Goal: Transaction & Acquisition: Purchase product/service

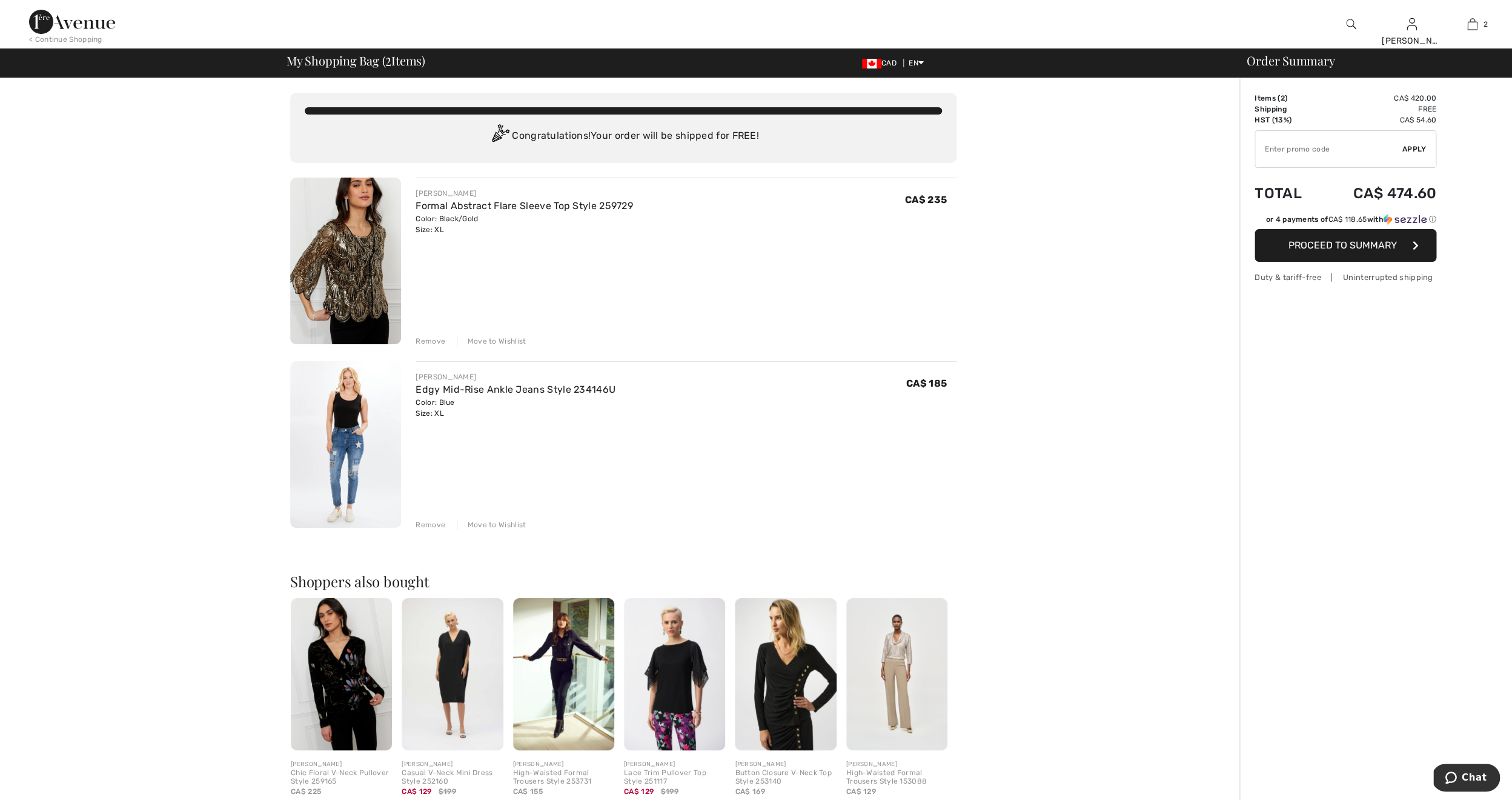
click at [1308, 244] on span "Proceed to Summary" at bounding box center [1343, 245] width 109 height 12
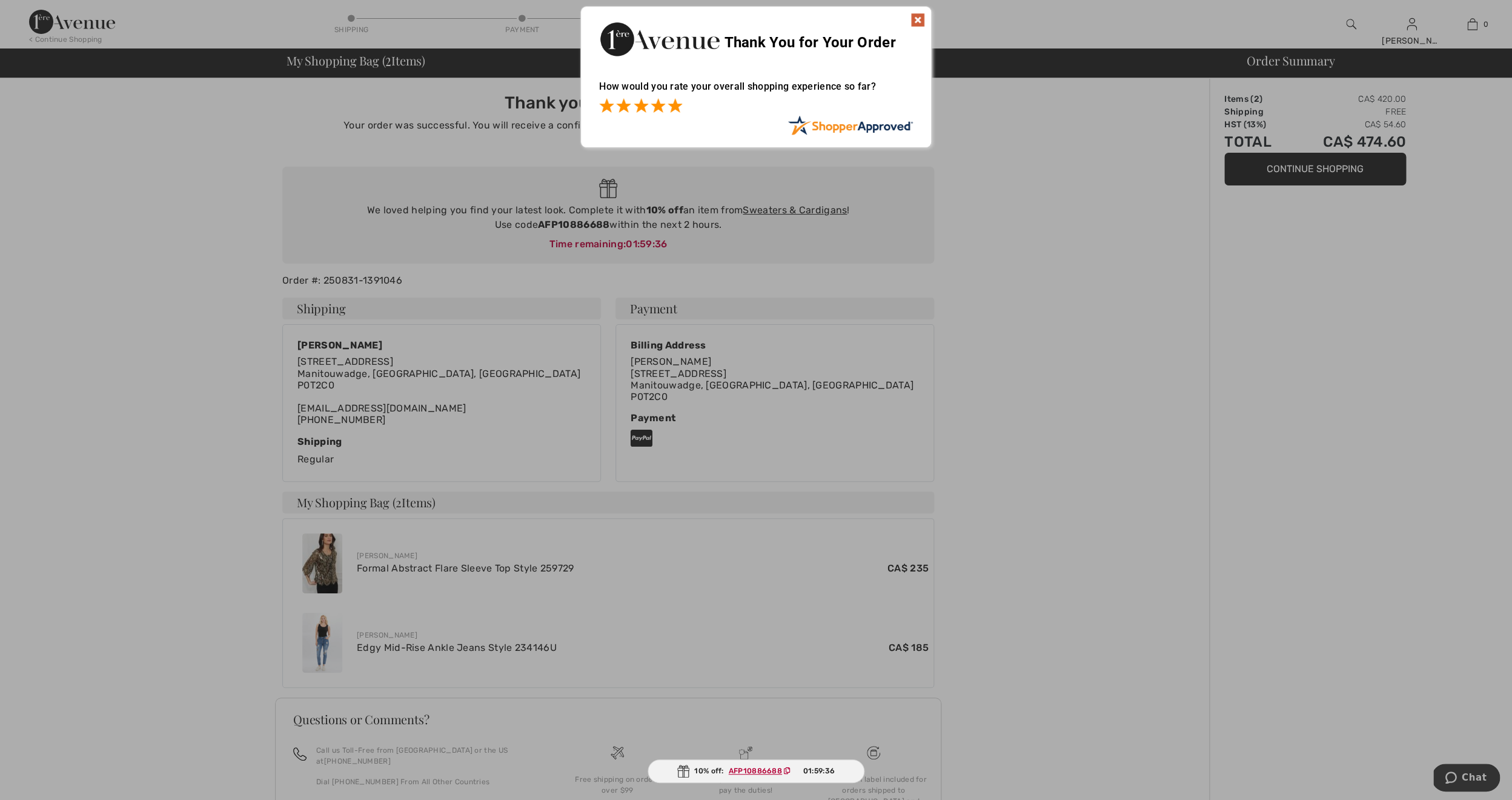
click at [674, 105] on span at bounding box center [675, 106] width 15 height 15
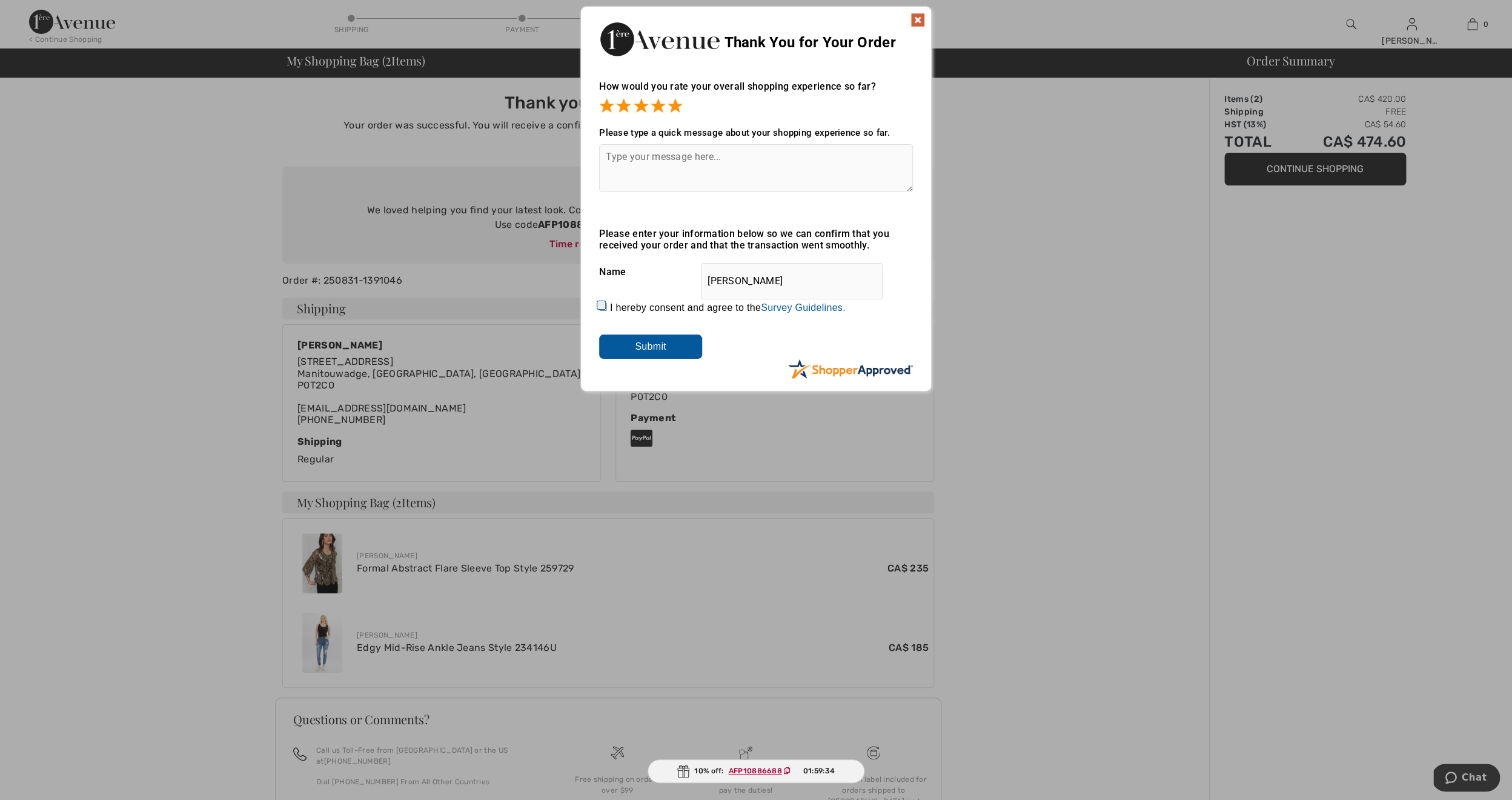
click at [638, 170] on textarea at bounding box center [756, 169] width 314 height 48
click at [914, 19] on img at bounding box center [918, 20] width 15 height 15
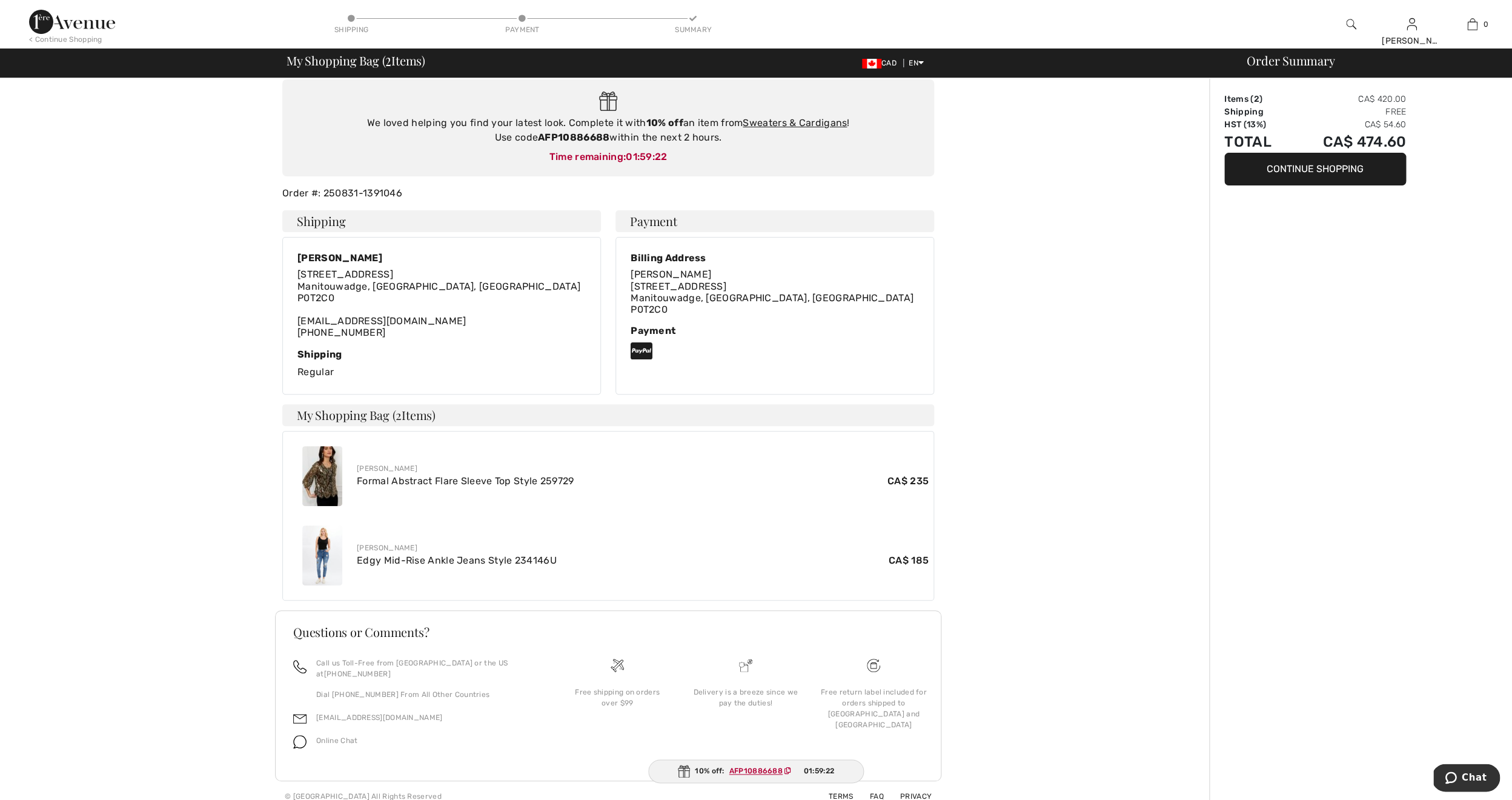
scroll to position [88, 0]
click at [742, 770] on ins "AFP10886688" at bounding box center [756, 771] width 53 height 8
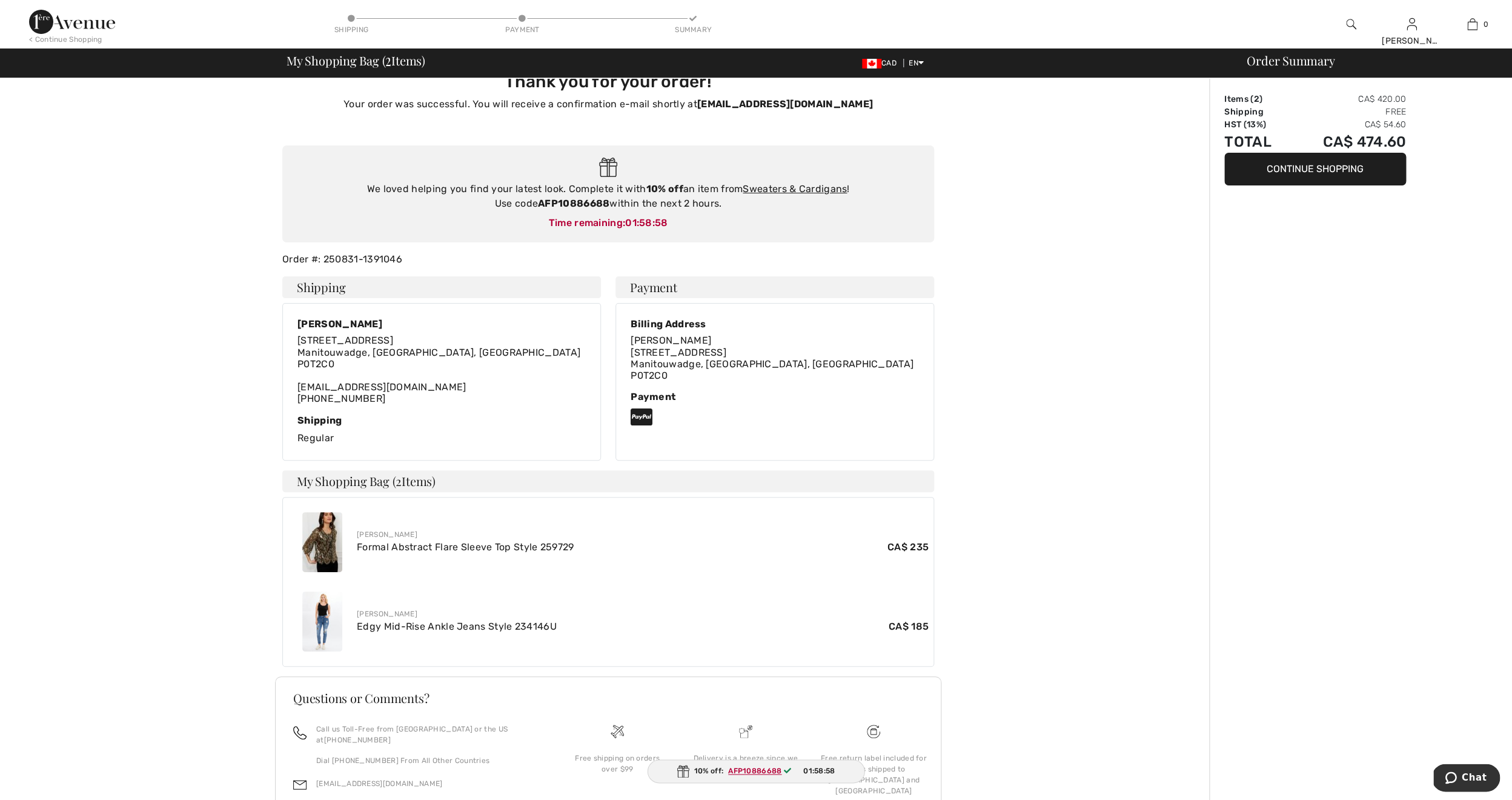
scroll to position [0, 0]
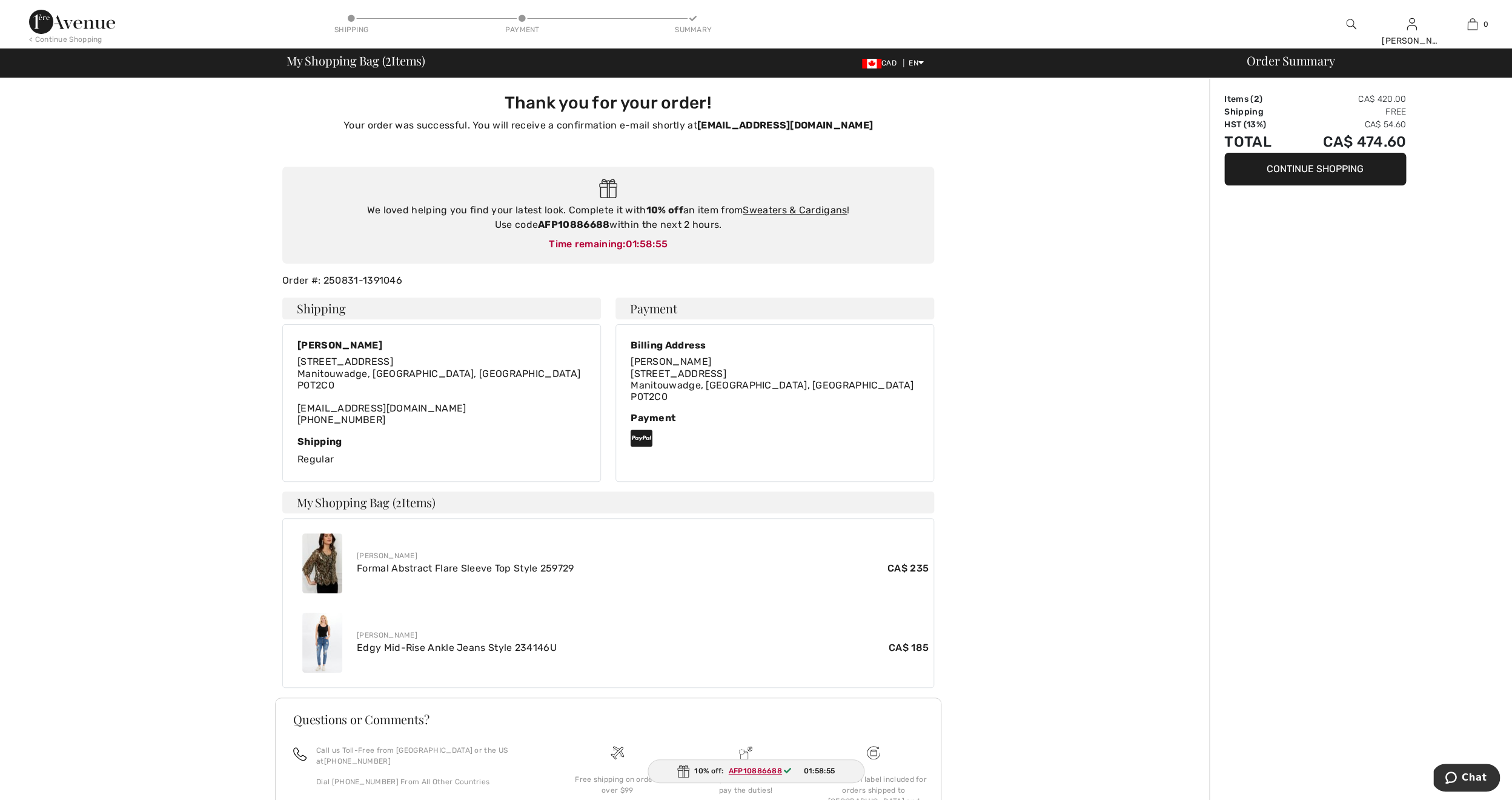
click at [1261, 180] on button "Continue Shopping" at bounding box center [1315, 169] width 182 height 32
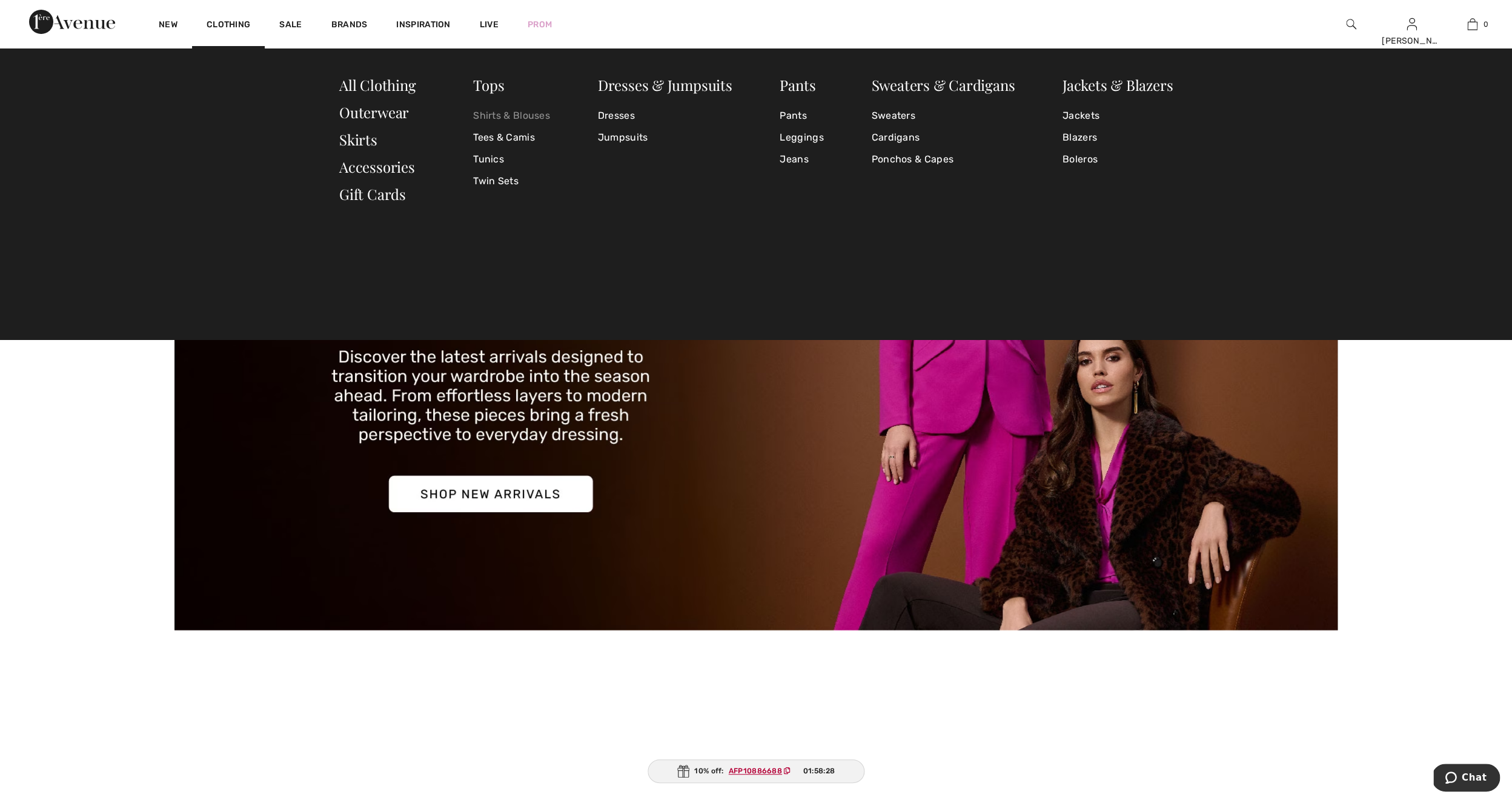
click at [493, 114] on link "Shirts & Blouses" at bounding box center [511, 115] width 77 height 22
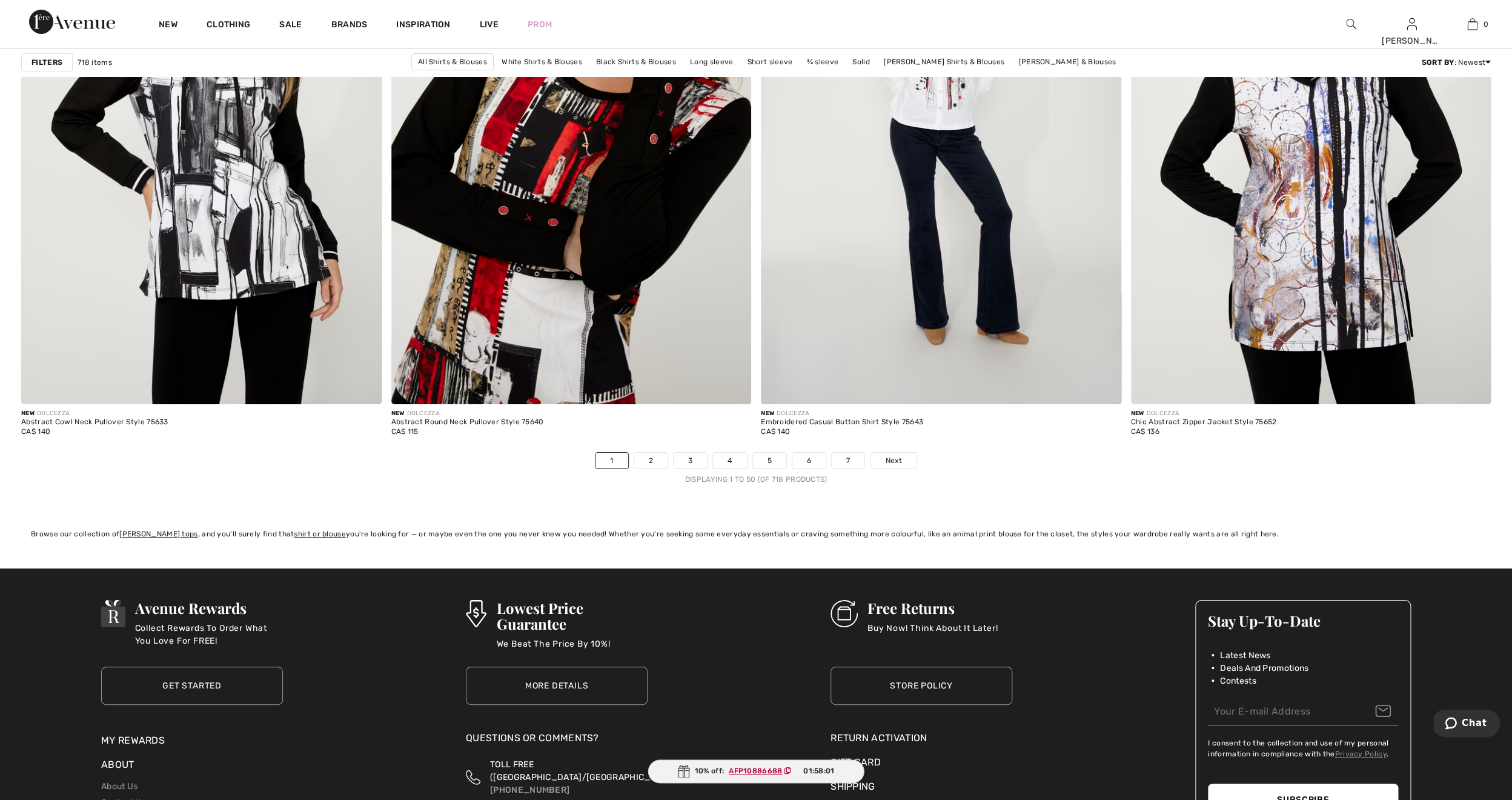
scroll to position [8875, 0]
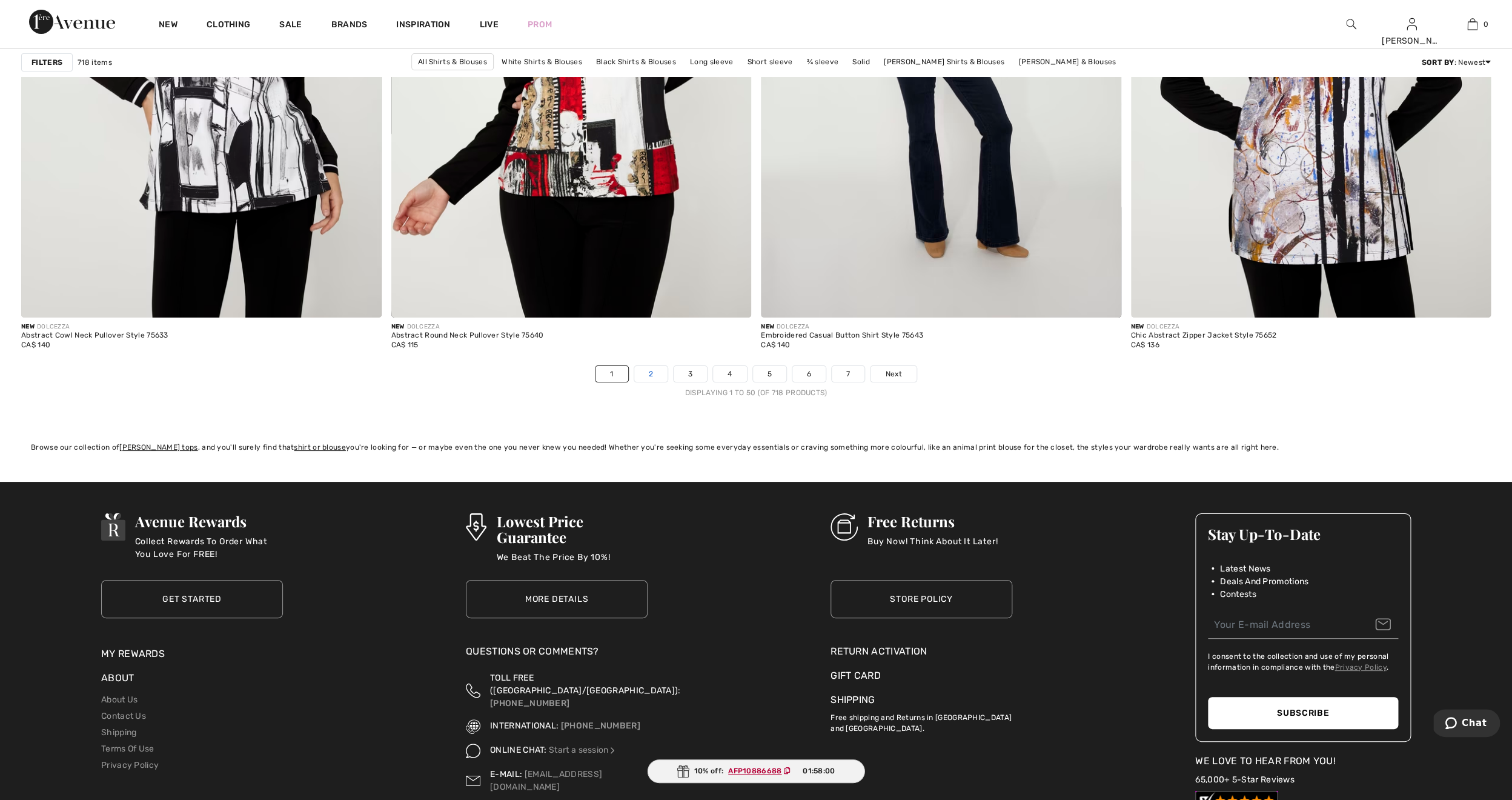
click at [648, 373] on link "2" at bounding box center [651, 374] width 33 height 16
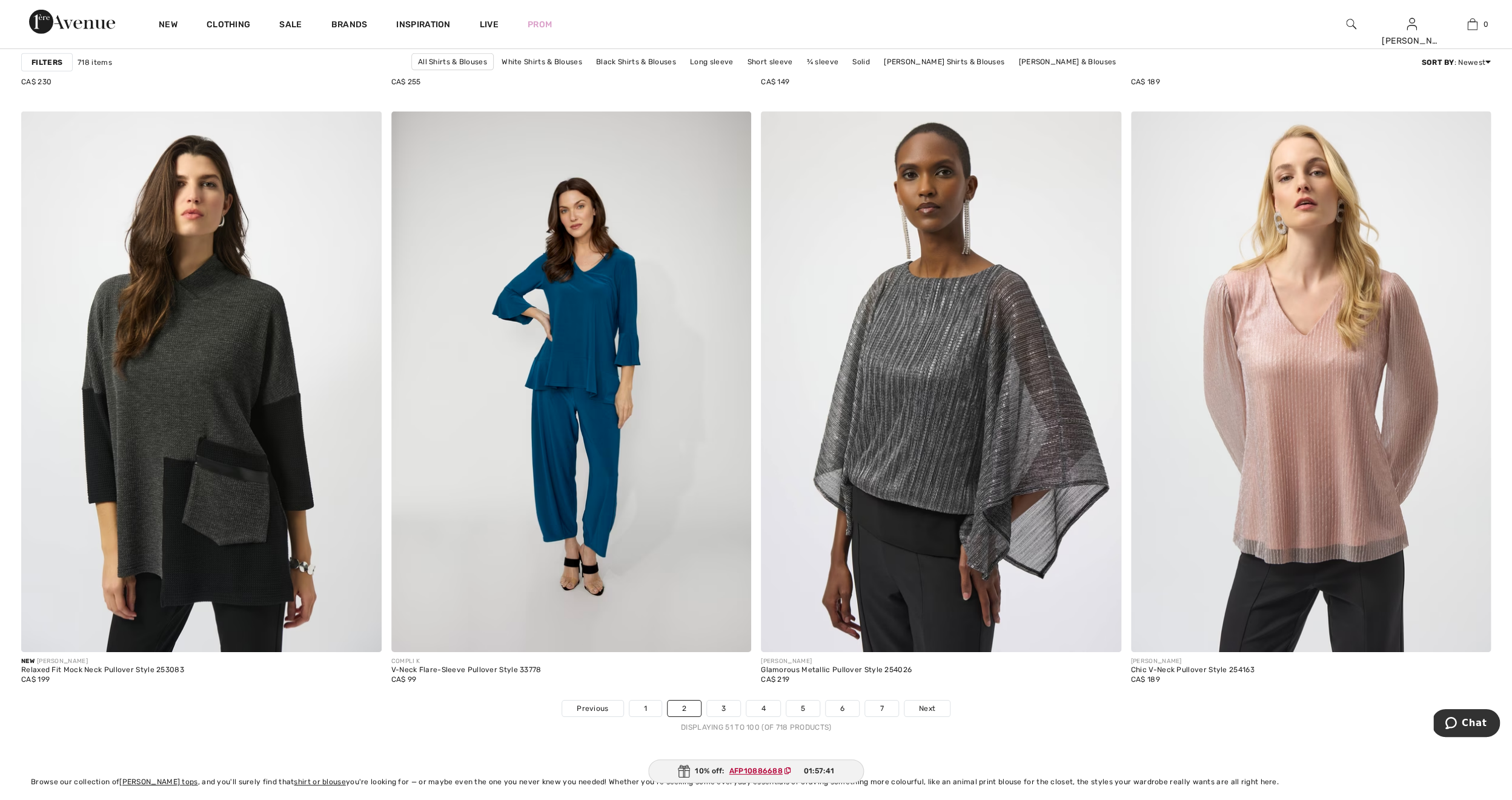
scroll to position [8670, 0]
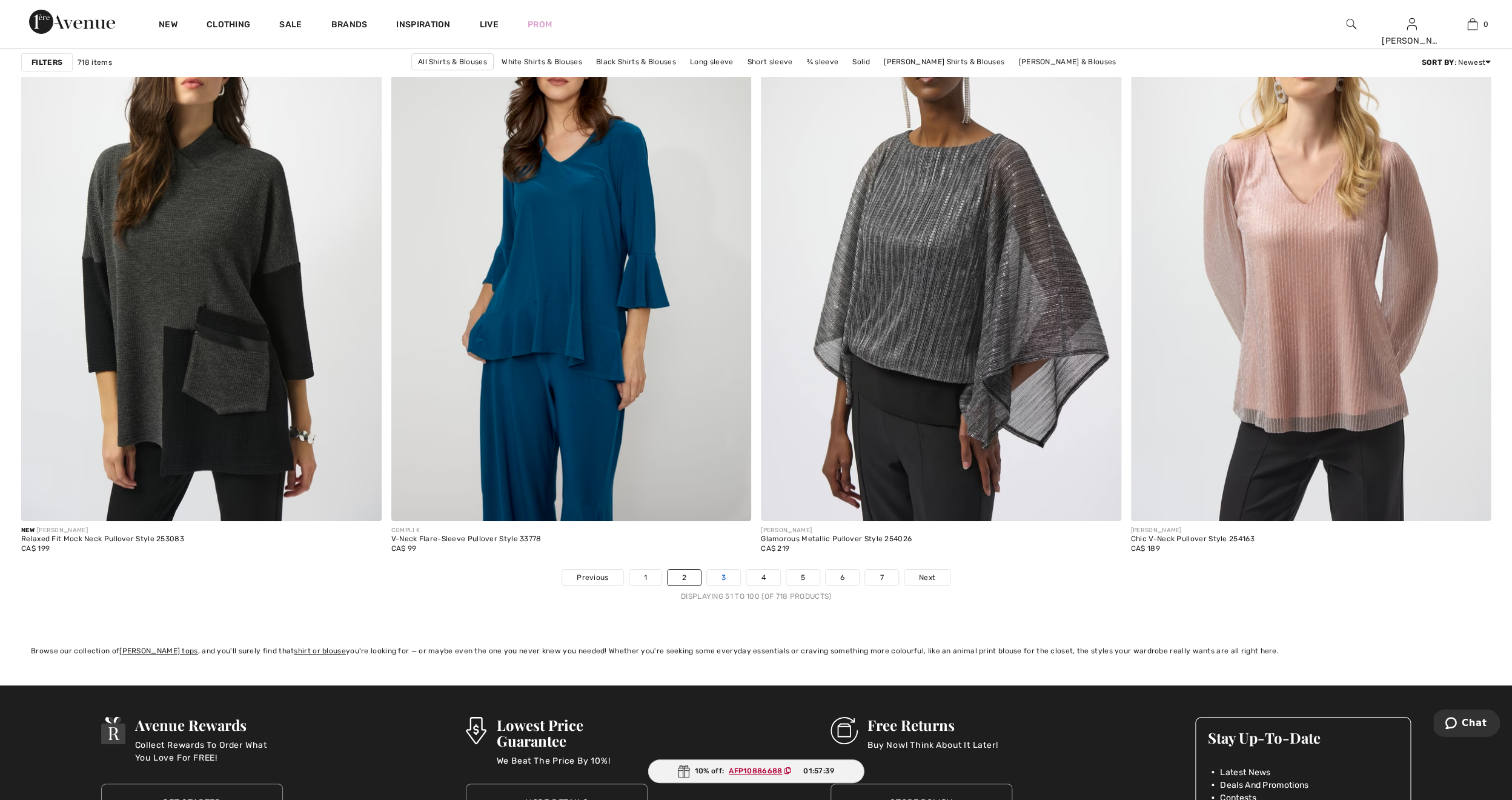
click at [727, 576] on link "3" at bounding box center [724, 577] width 33 height 16
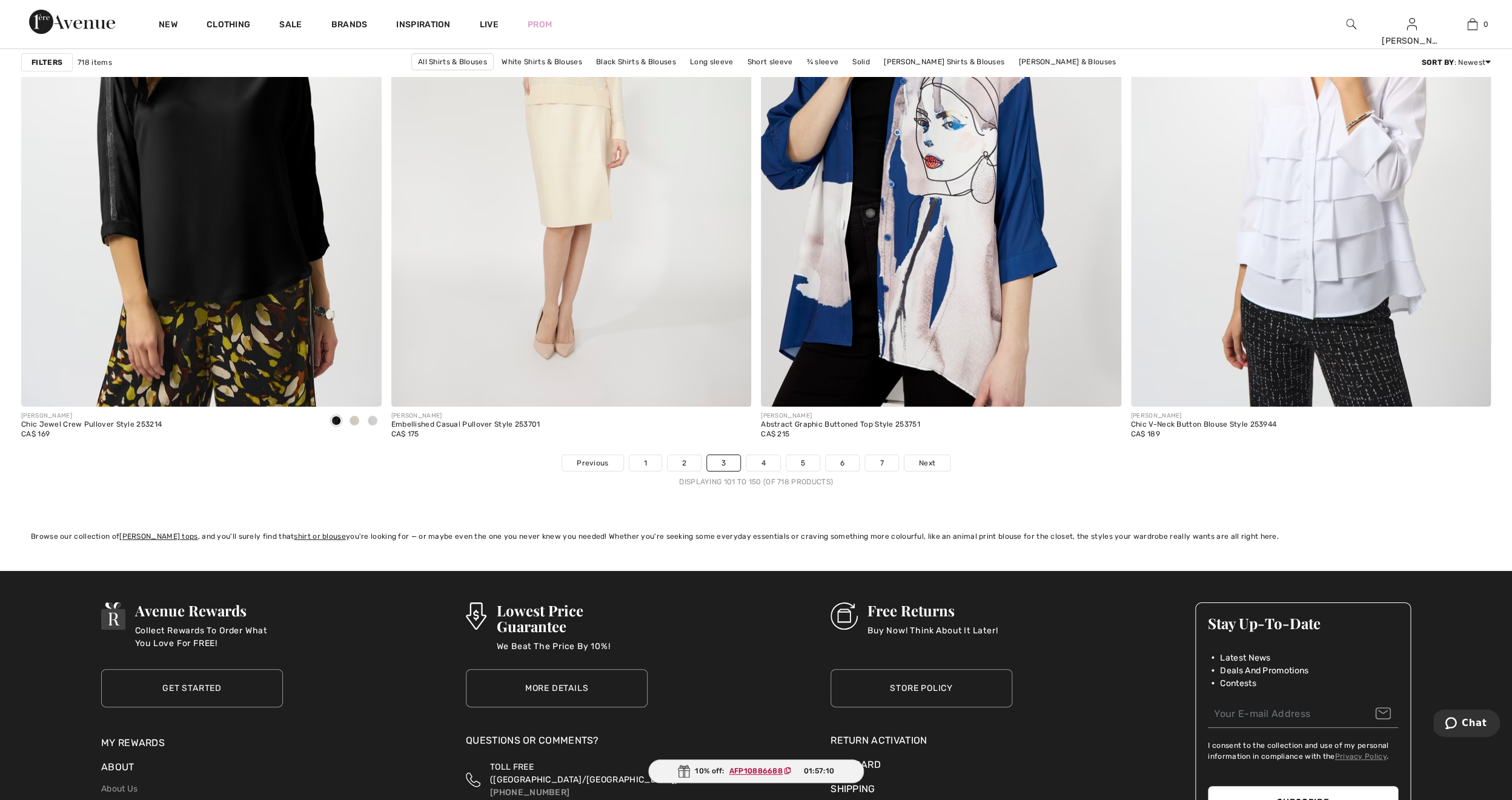
scroll to position [8797, 0]
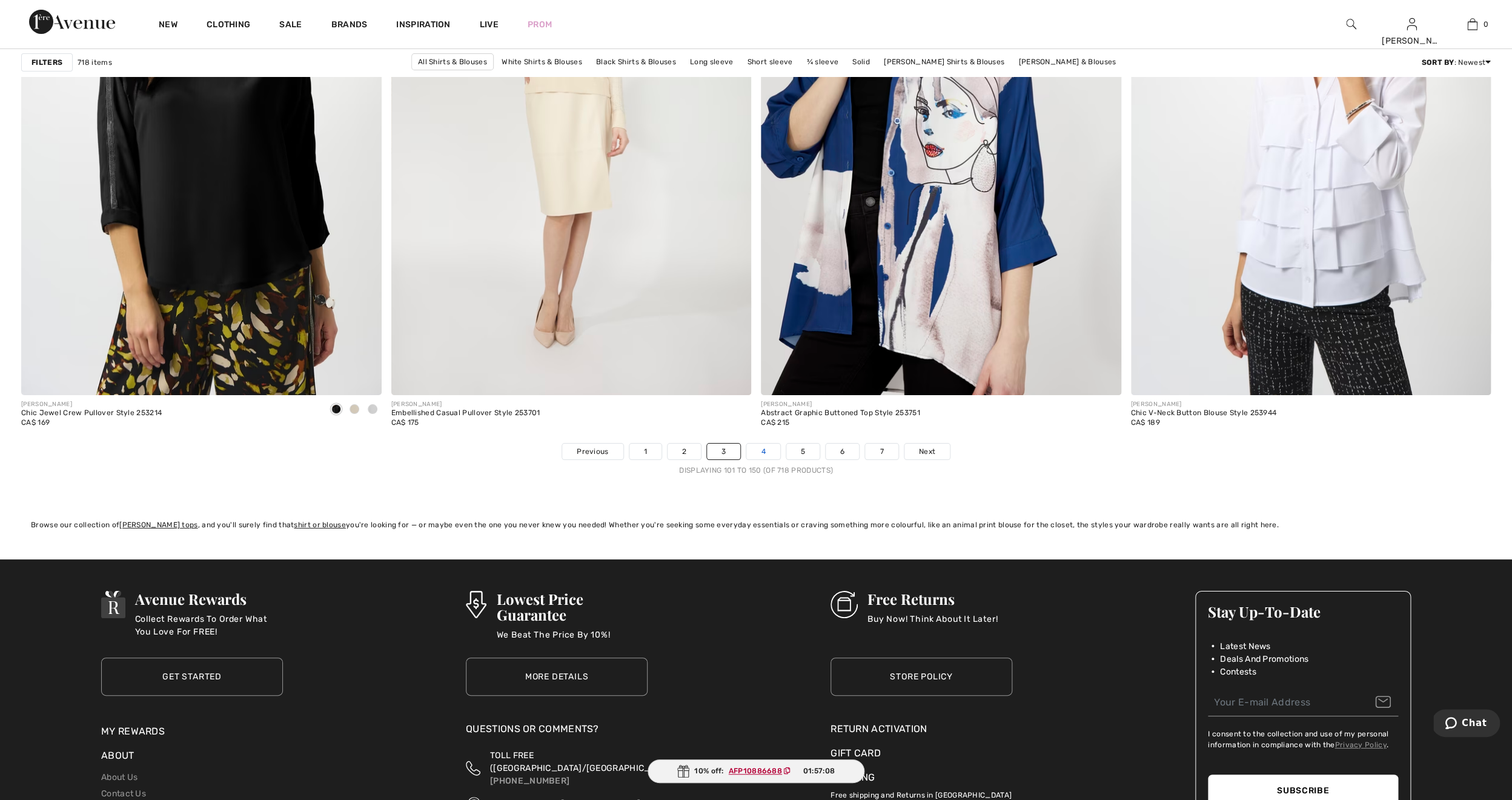
click at [763, 450] on link "4" at bounding box center [763, 451] width 33 height 16
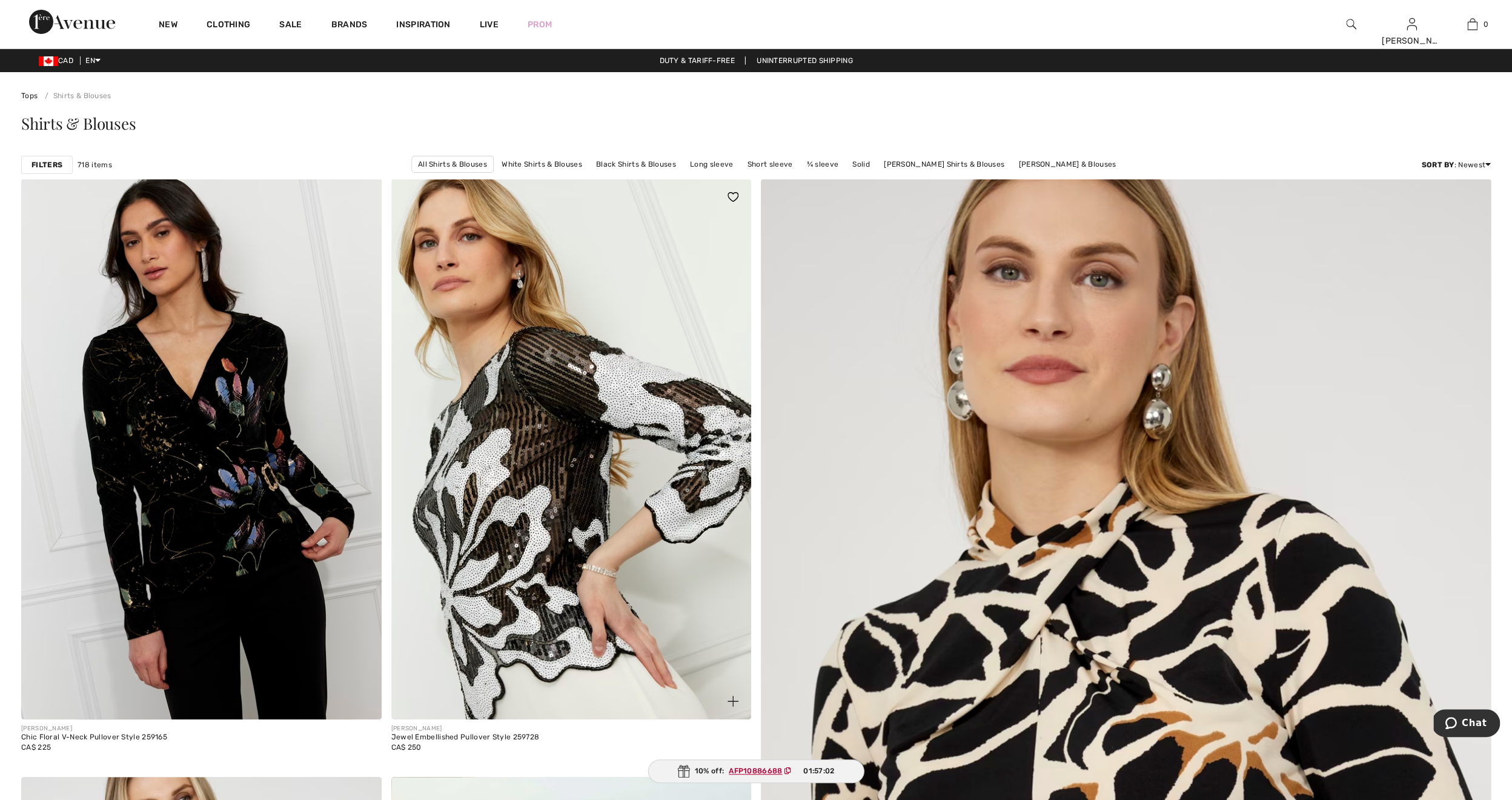
click at [510, 472] on img at bounding box center [571, 449] width 360 height 541
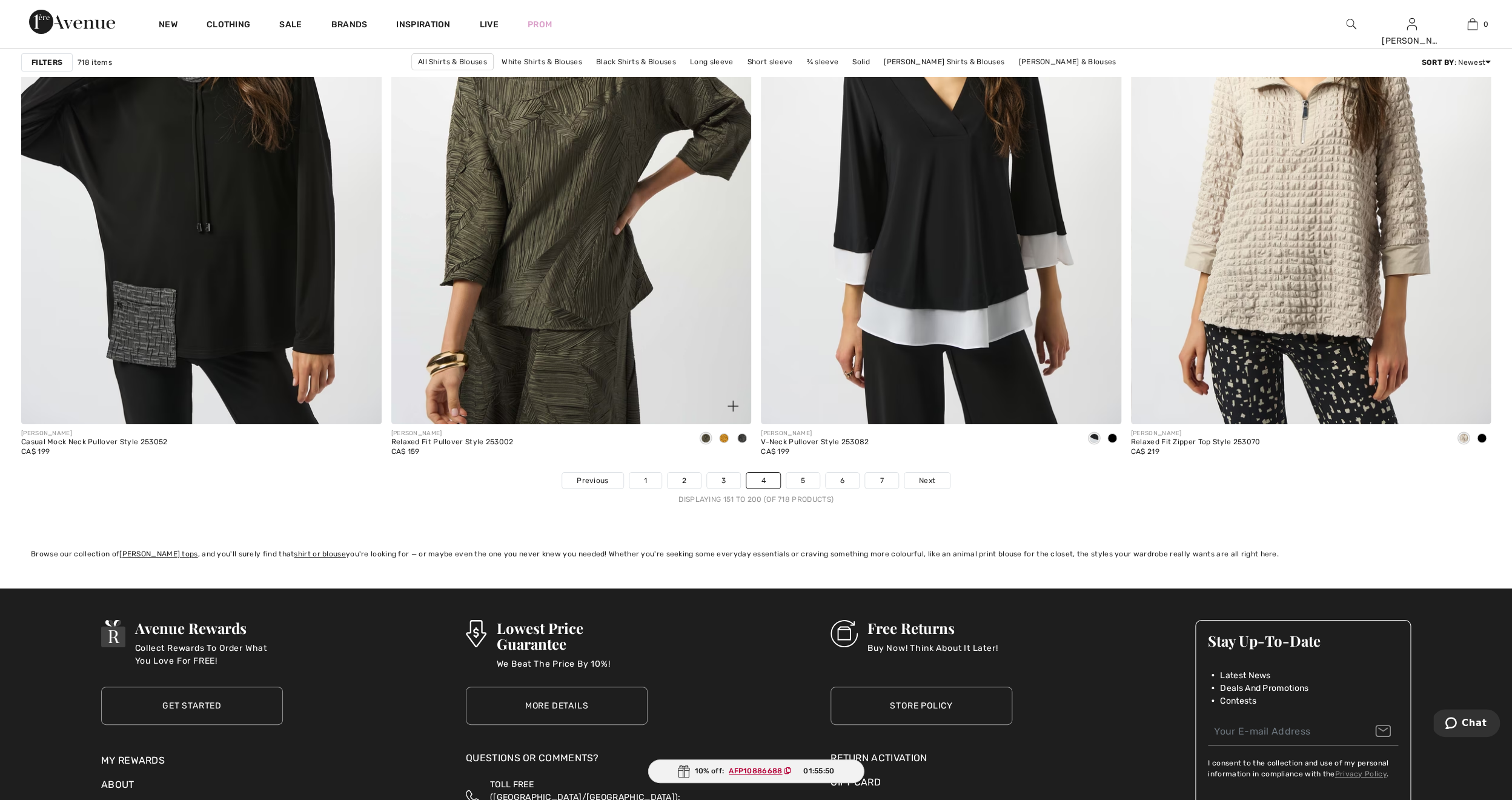
scroll to position [8962, 0]
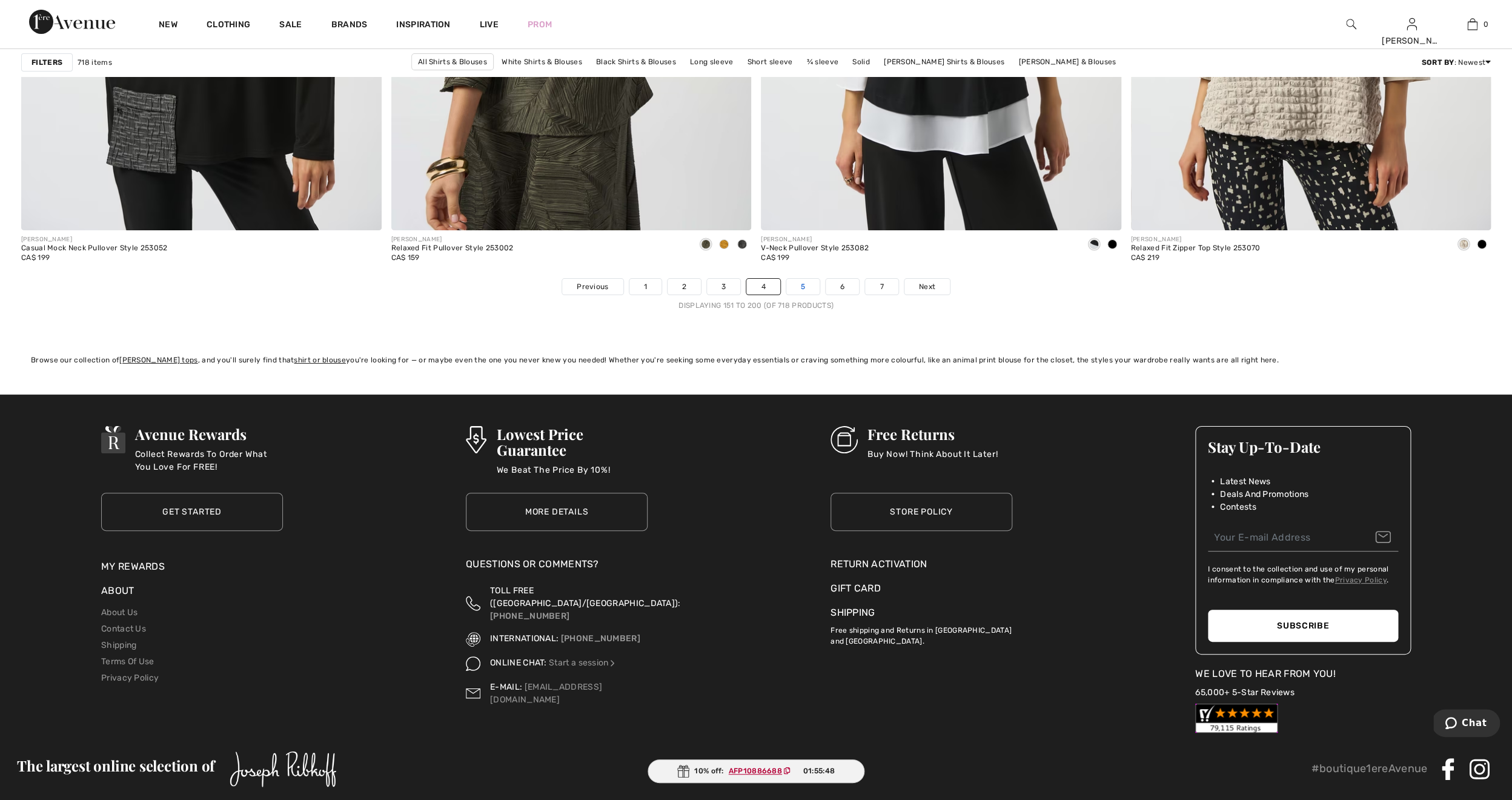
click at [804, 292] on link "5" at bounding box center [803, 287] width 33 height 16
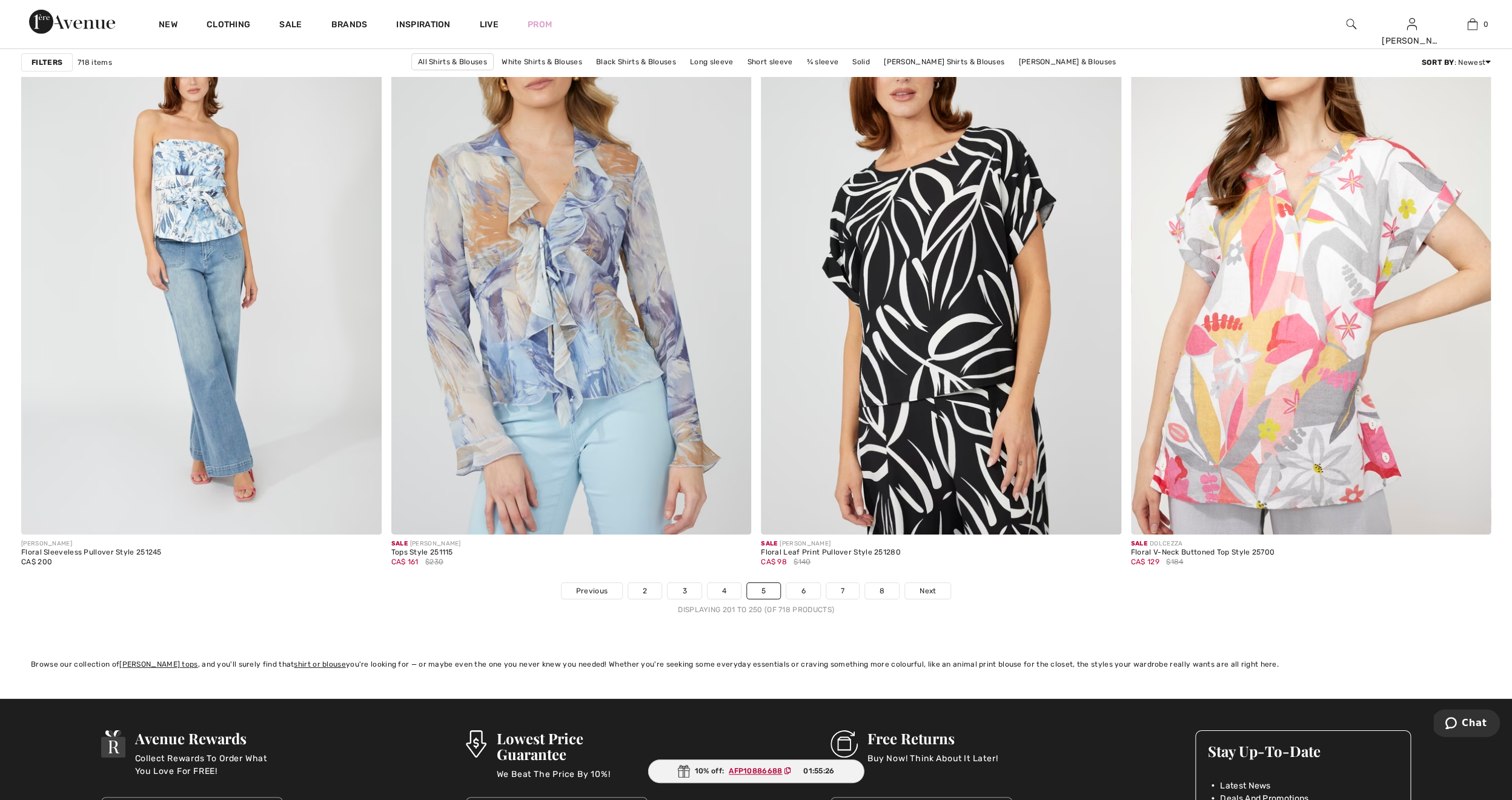
scroll to position [8661, 0]
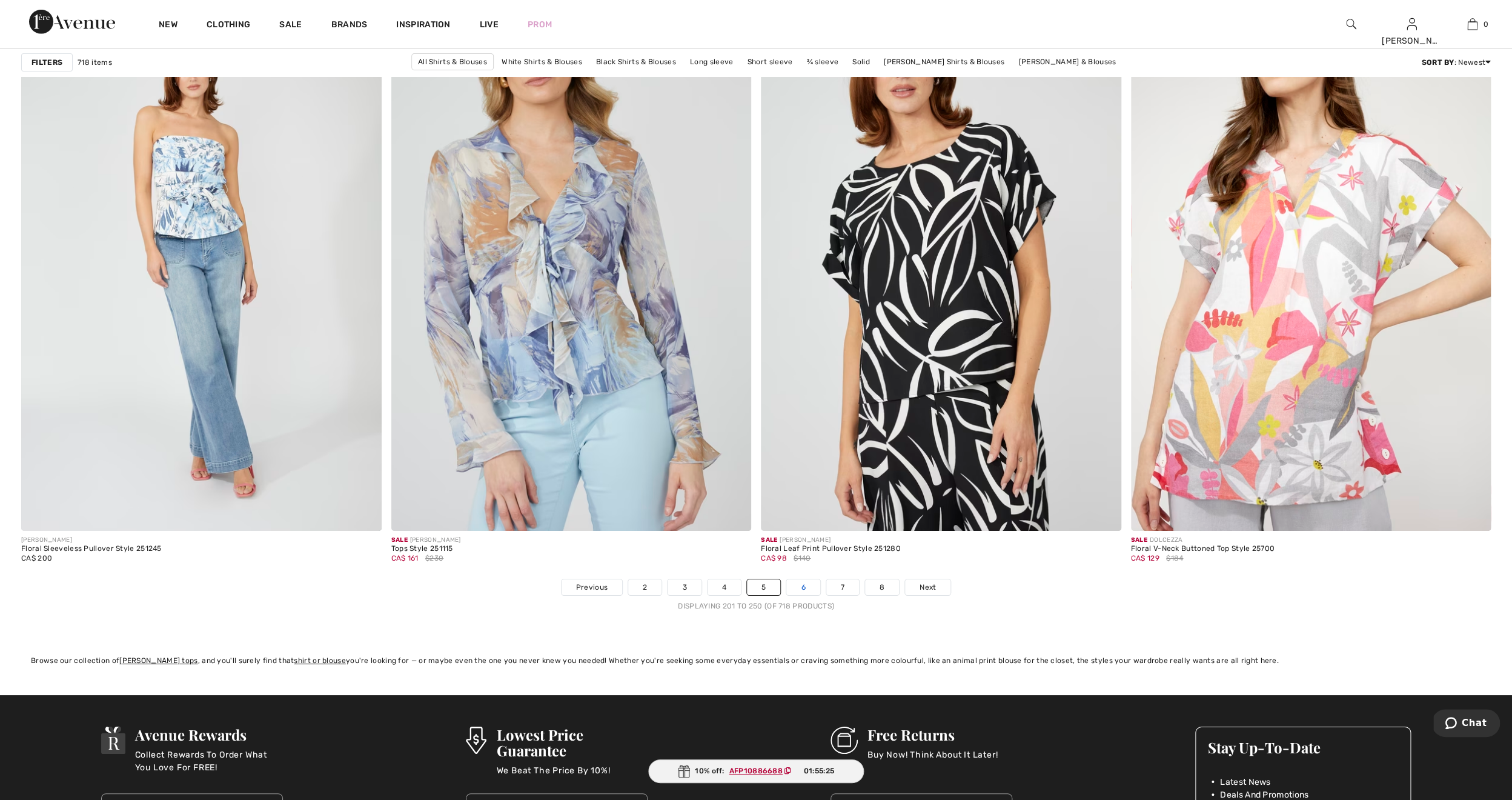
click at [805, 580] on link "6" at bounding box center [803, 587] width 33 height 16
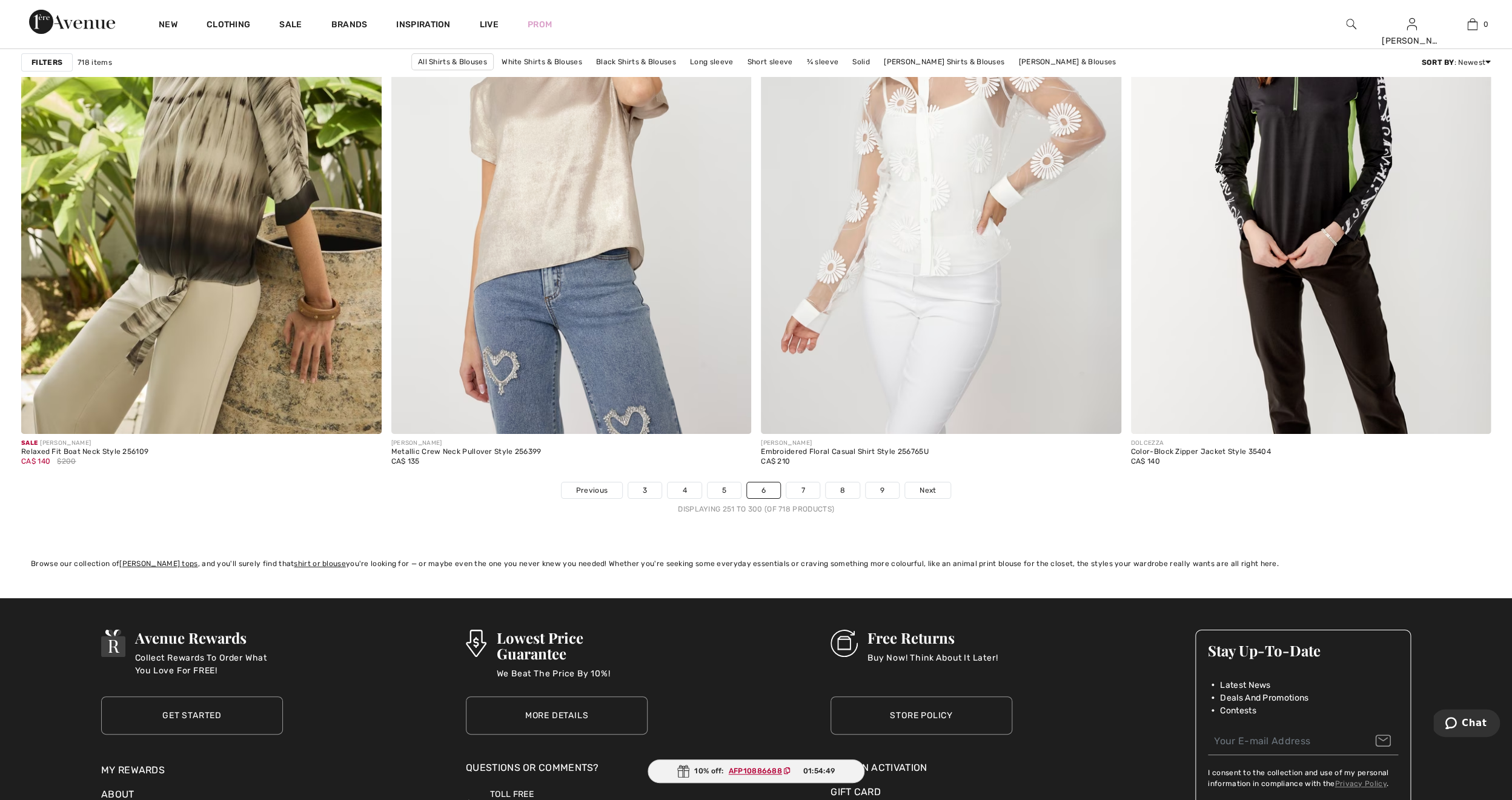
scroll to position [8768, 0]
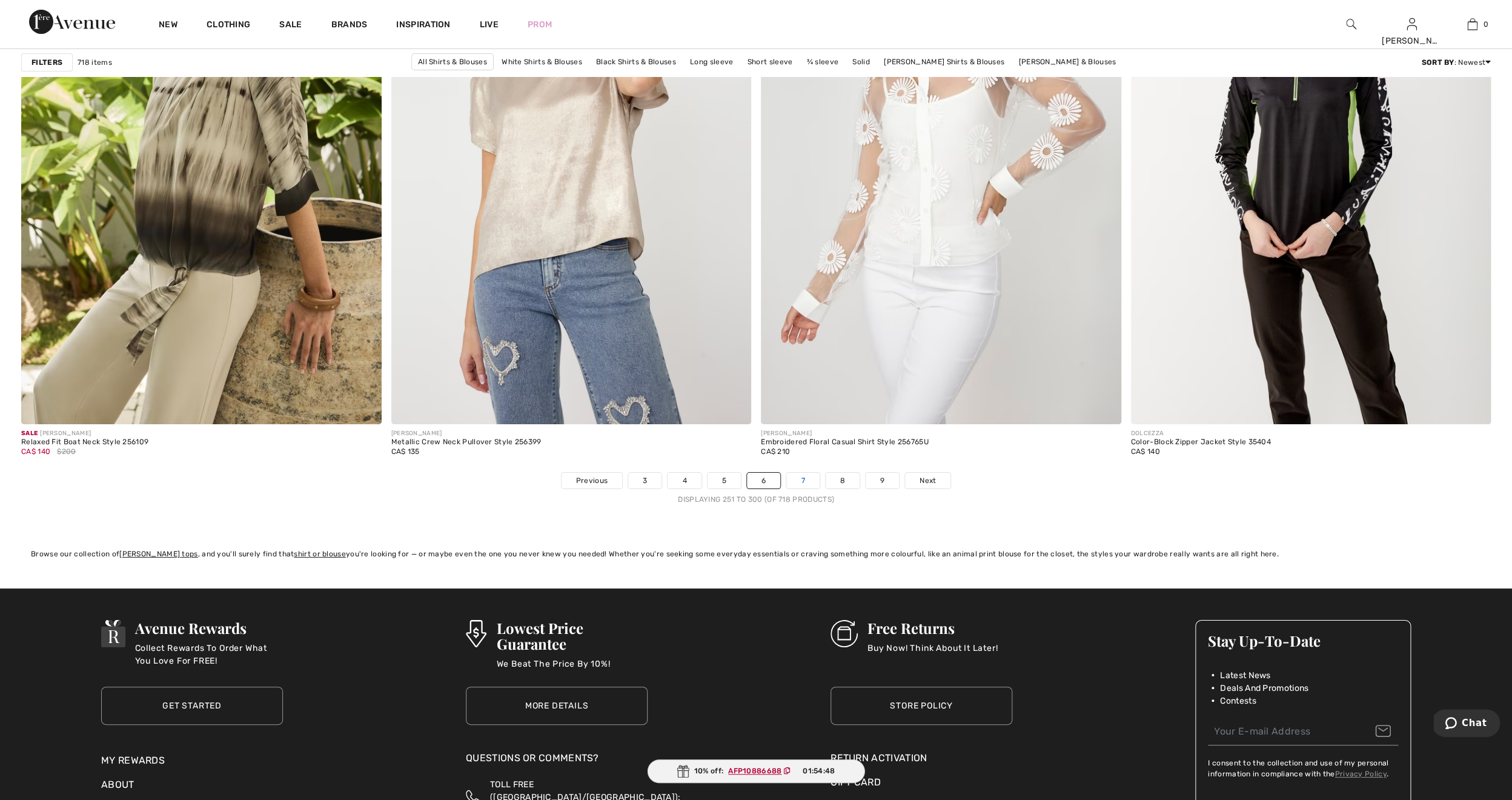
click at [804, 481] on link "7" at bounding box center [802, 480] width 32 height 16
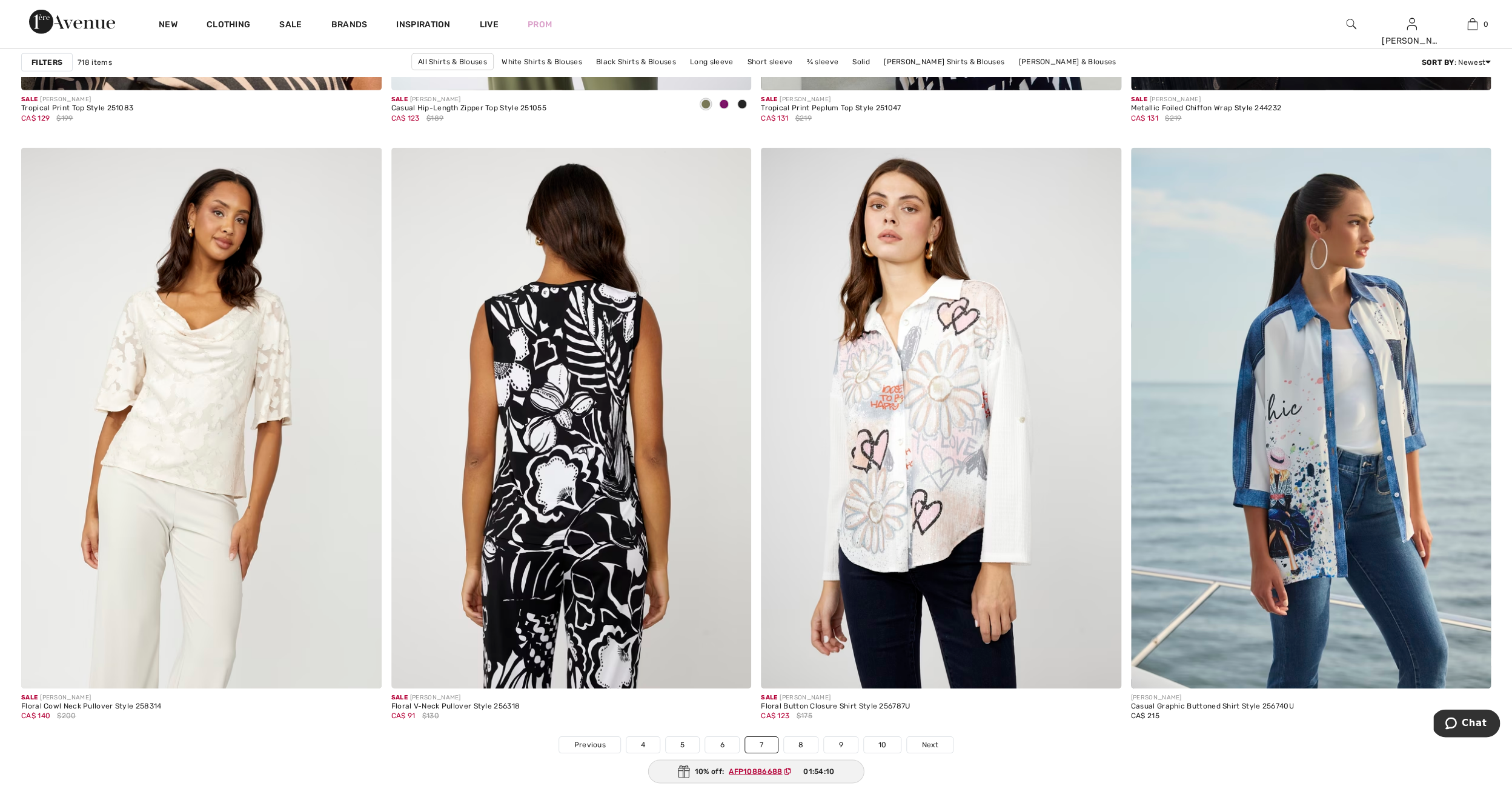
scroll to position [8535, 0]
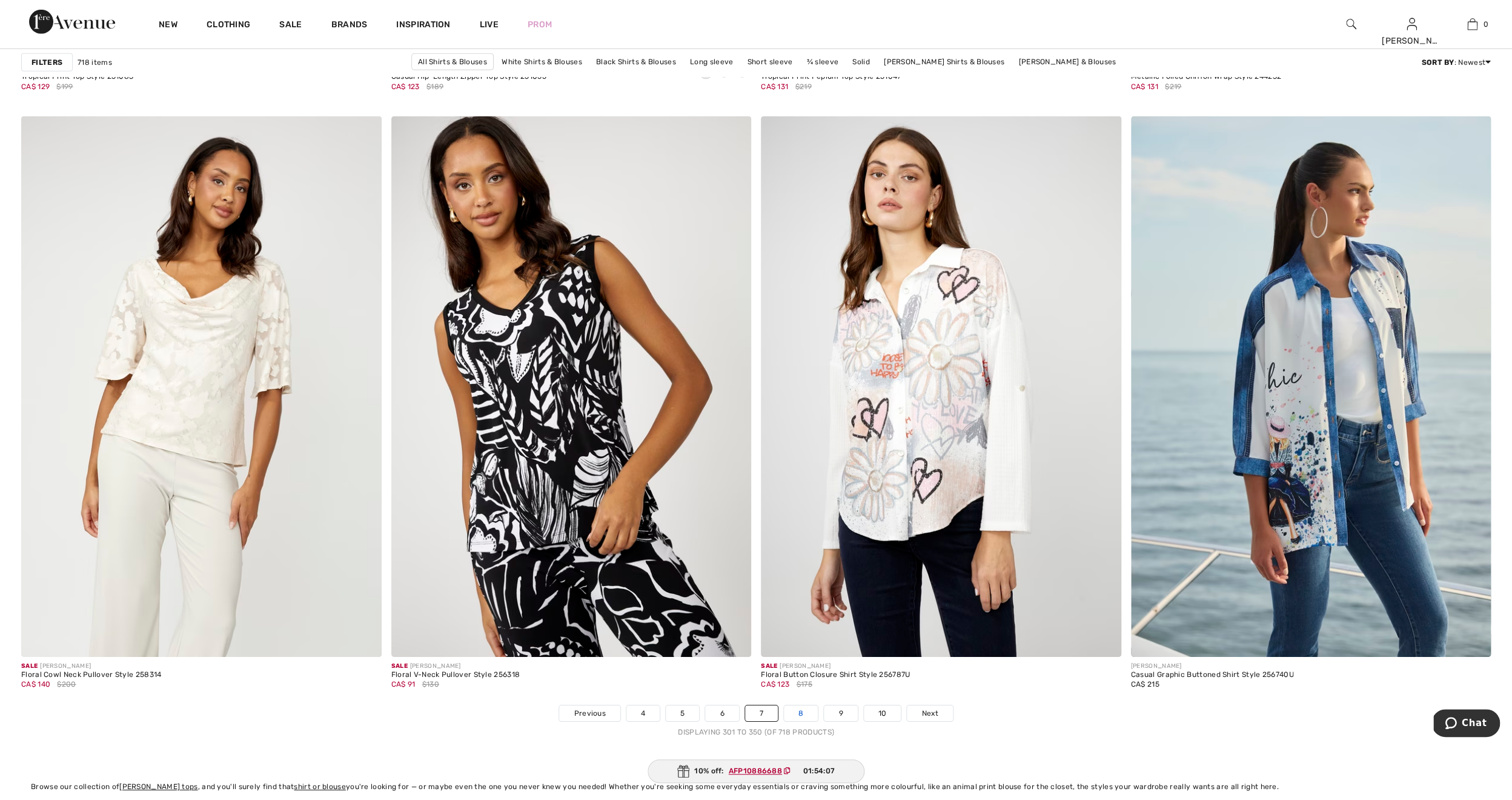
click at [803, 711] on link "8" at bounding box center [800, 713] width 34 height 16
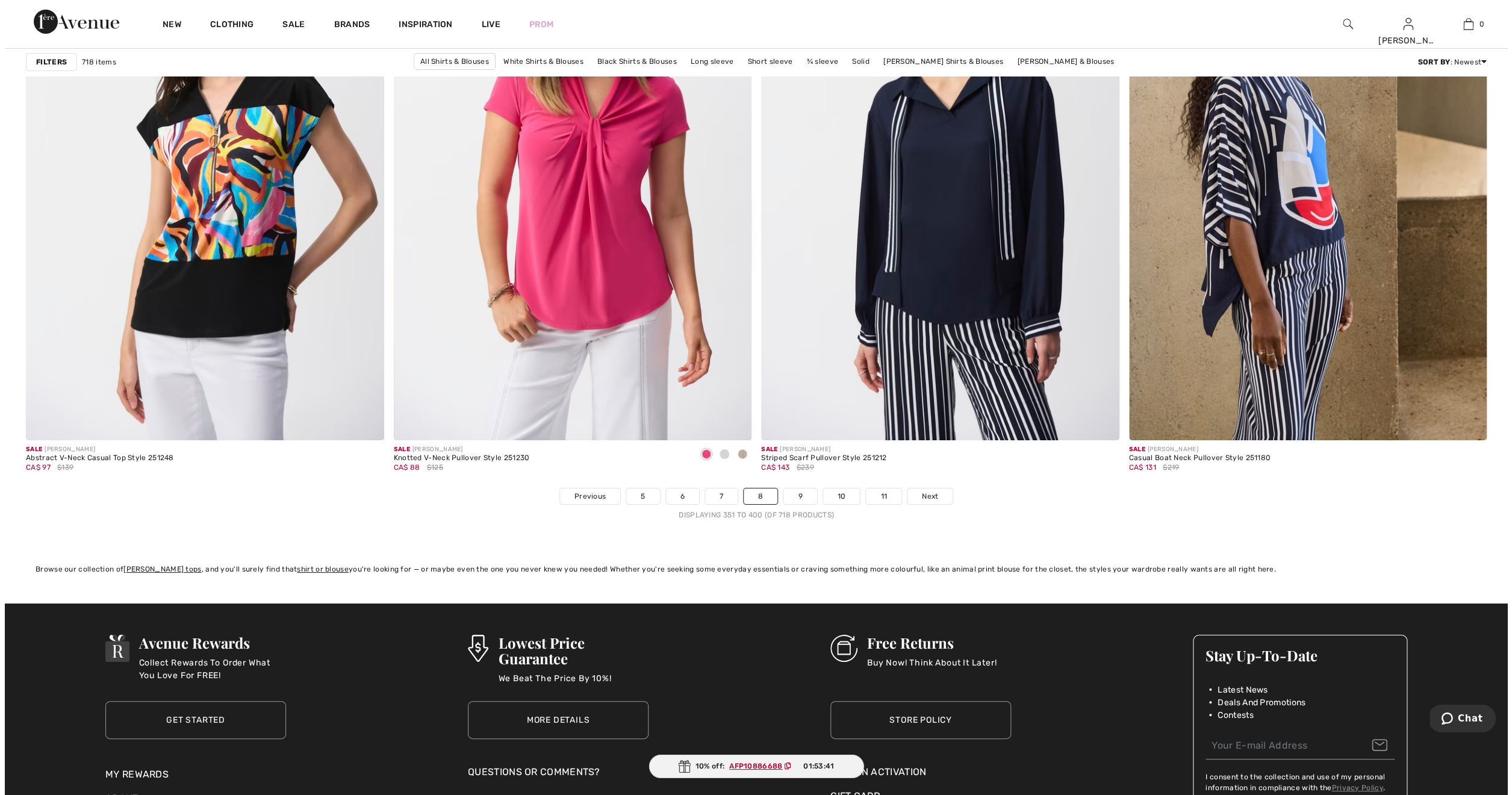
scroll to position [8972, 0]
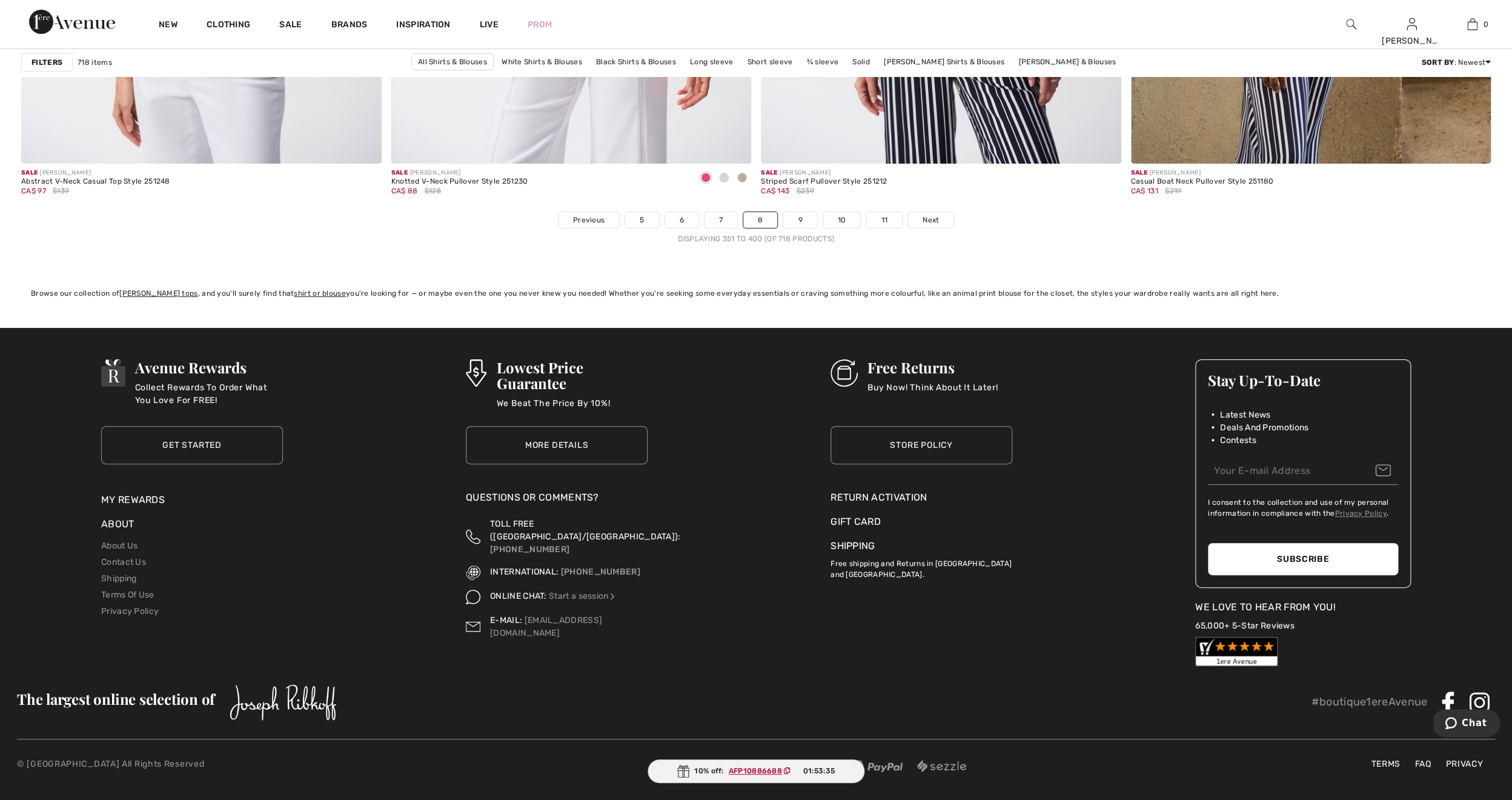
click at [1350, 23] on img at bounding box center [1351, 24] width 10 height 15
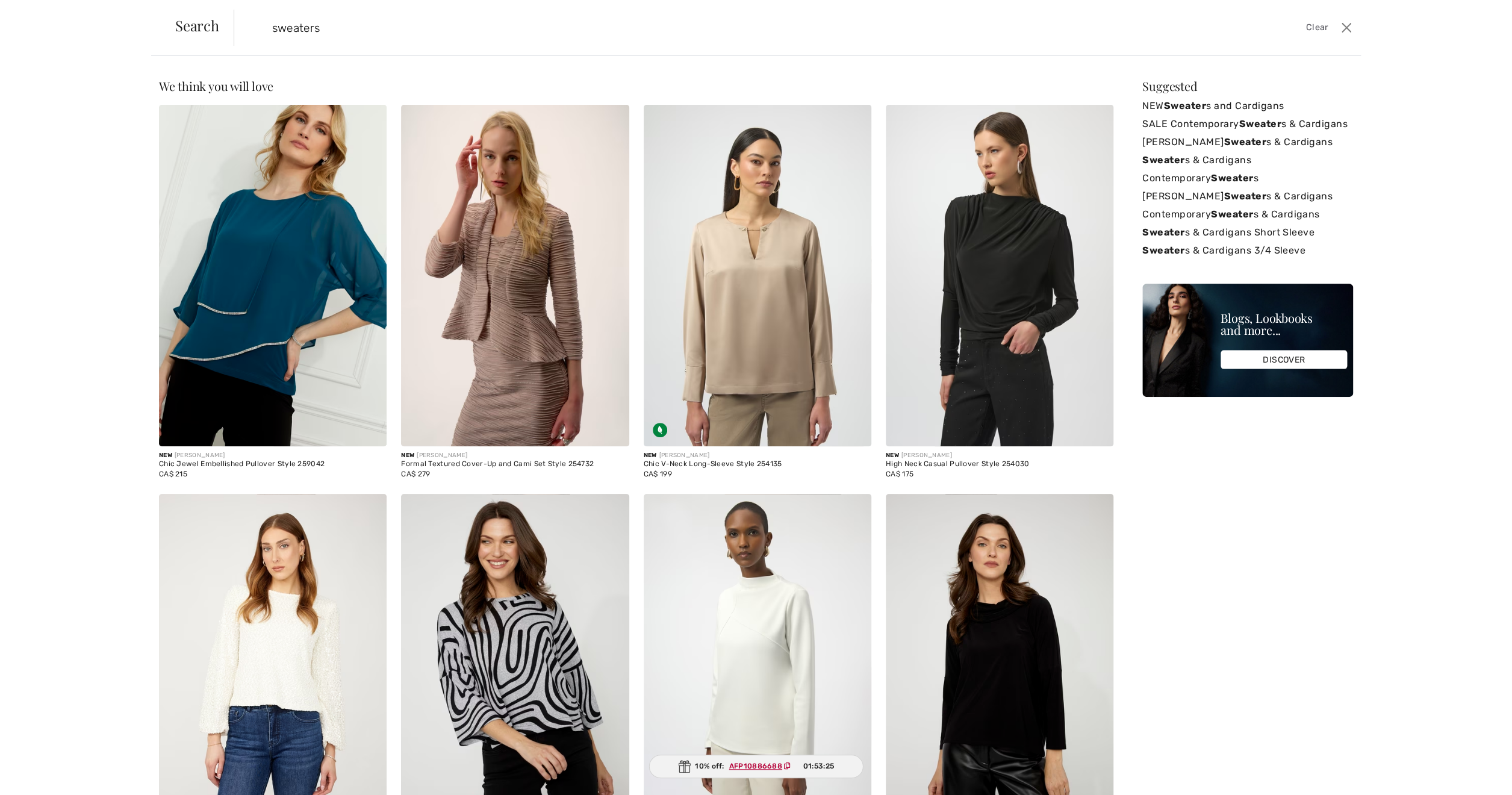
type input "sweaters"
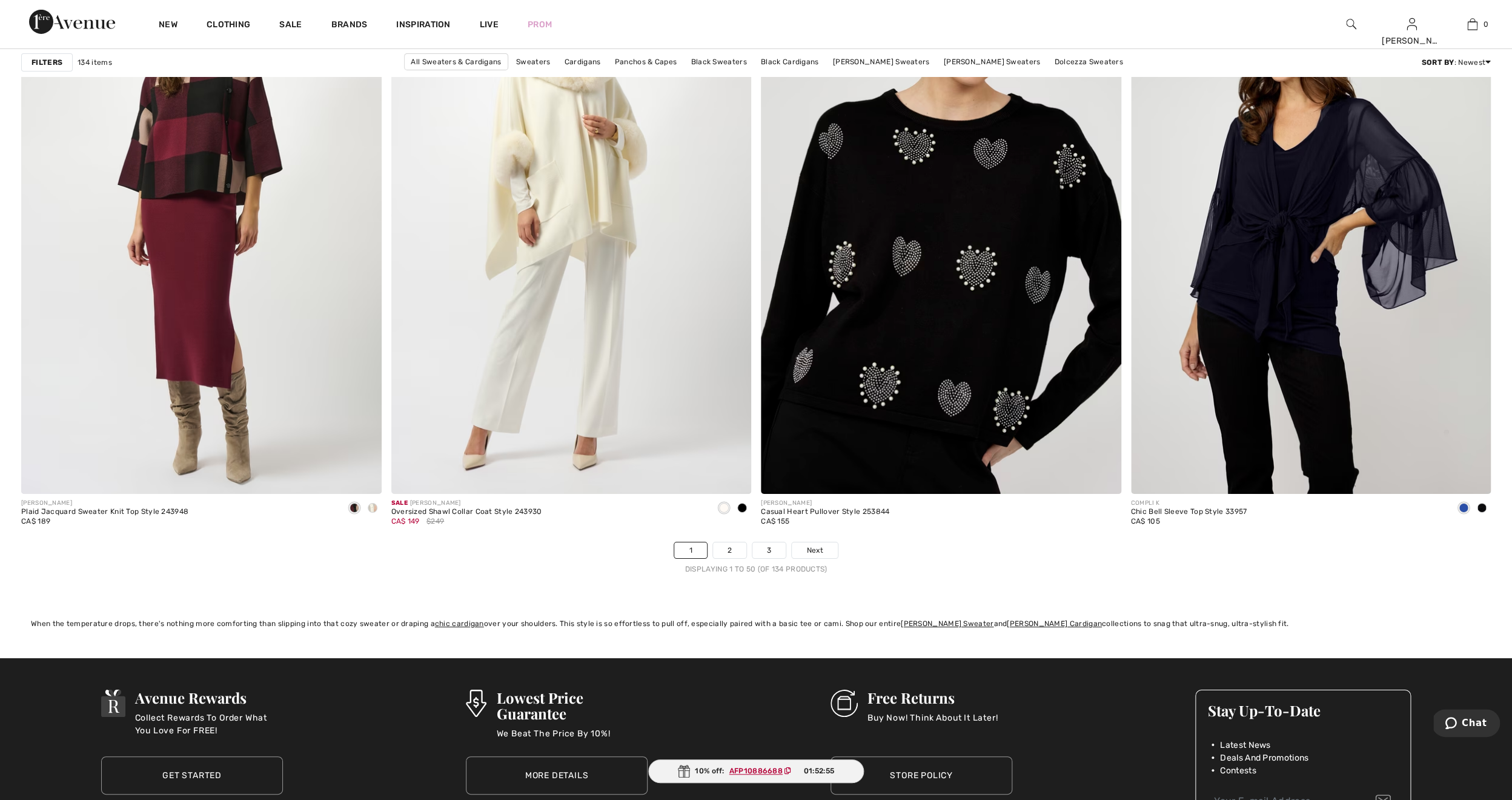
scroll to position [8981, 0]
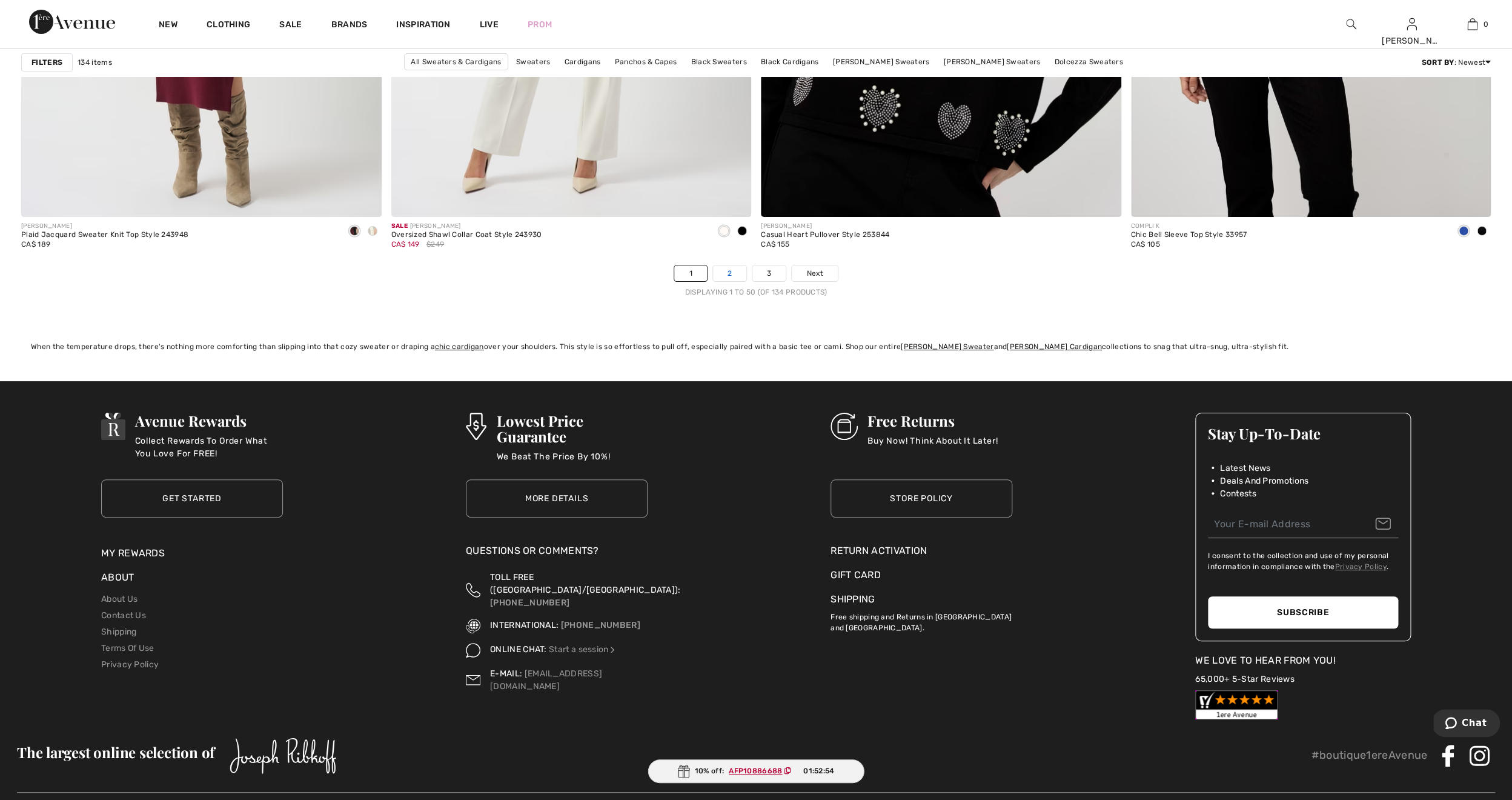
click at [730, 270] on link "2" at bounding box center [730, 273] width 33 height 16
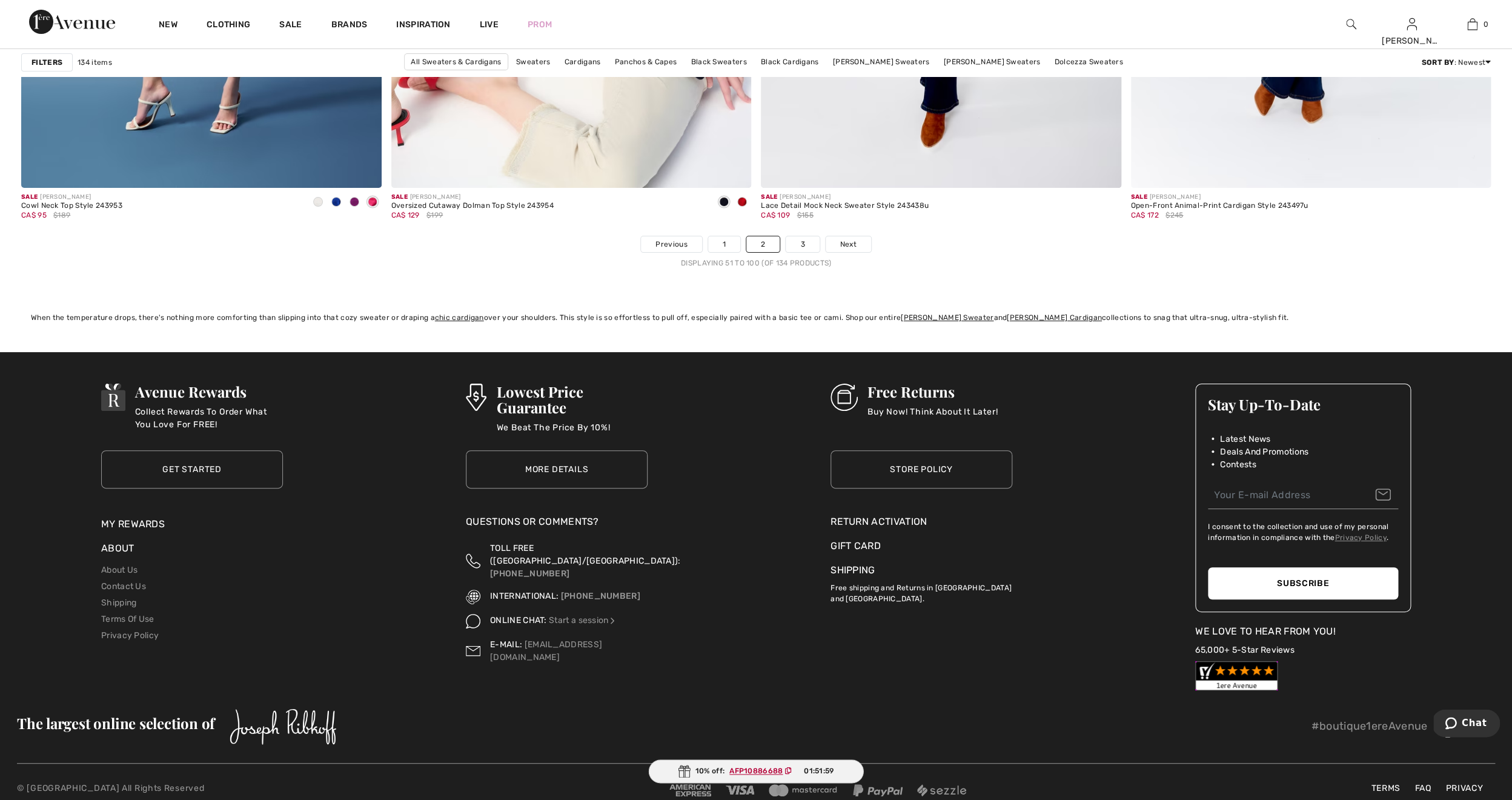
scroll to position [9034, 0]
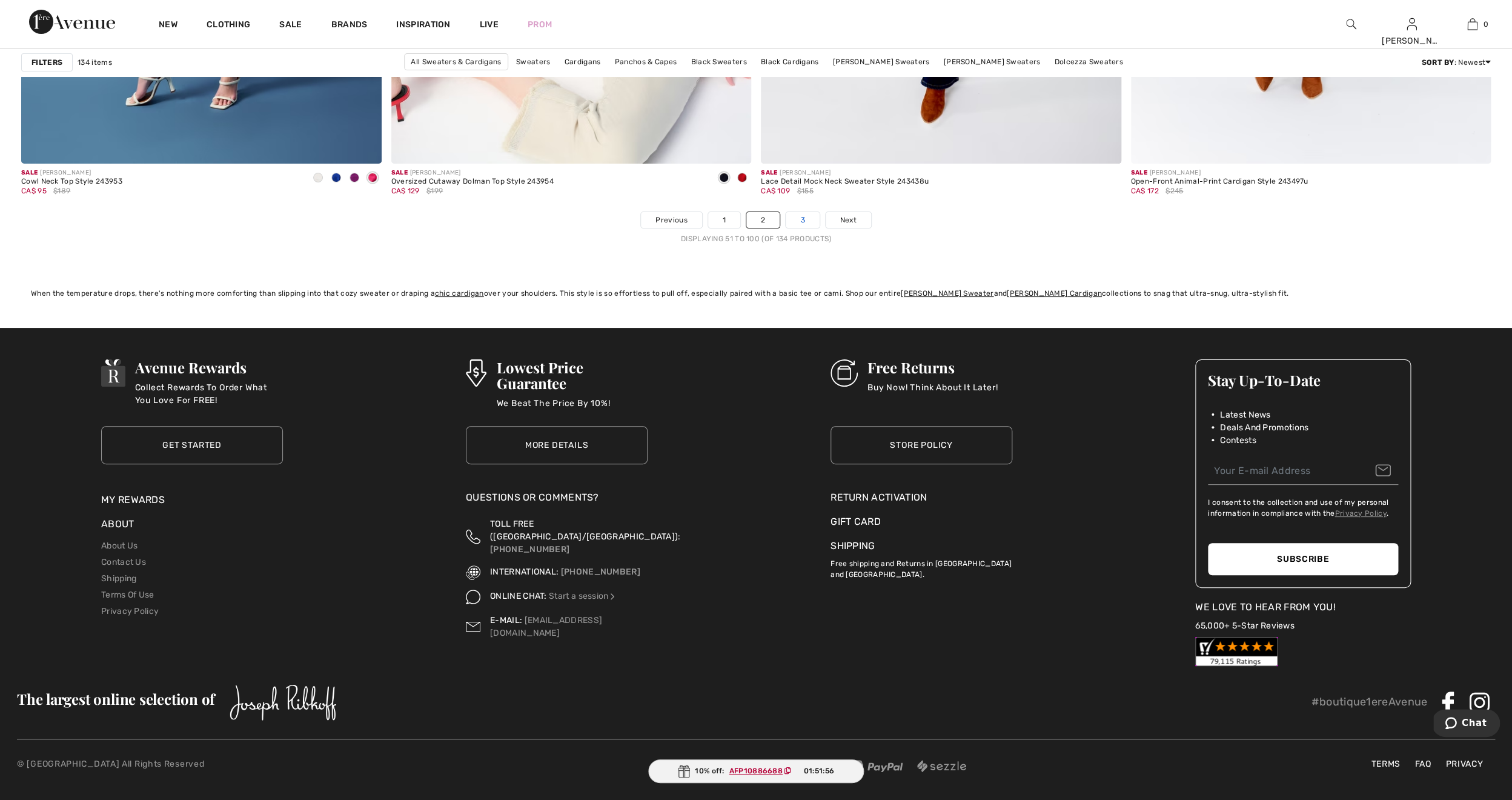
click at [808, 218] on link "3" at bounding box center [802, 219] width 33 height 16
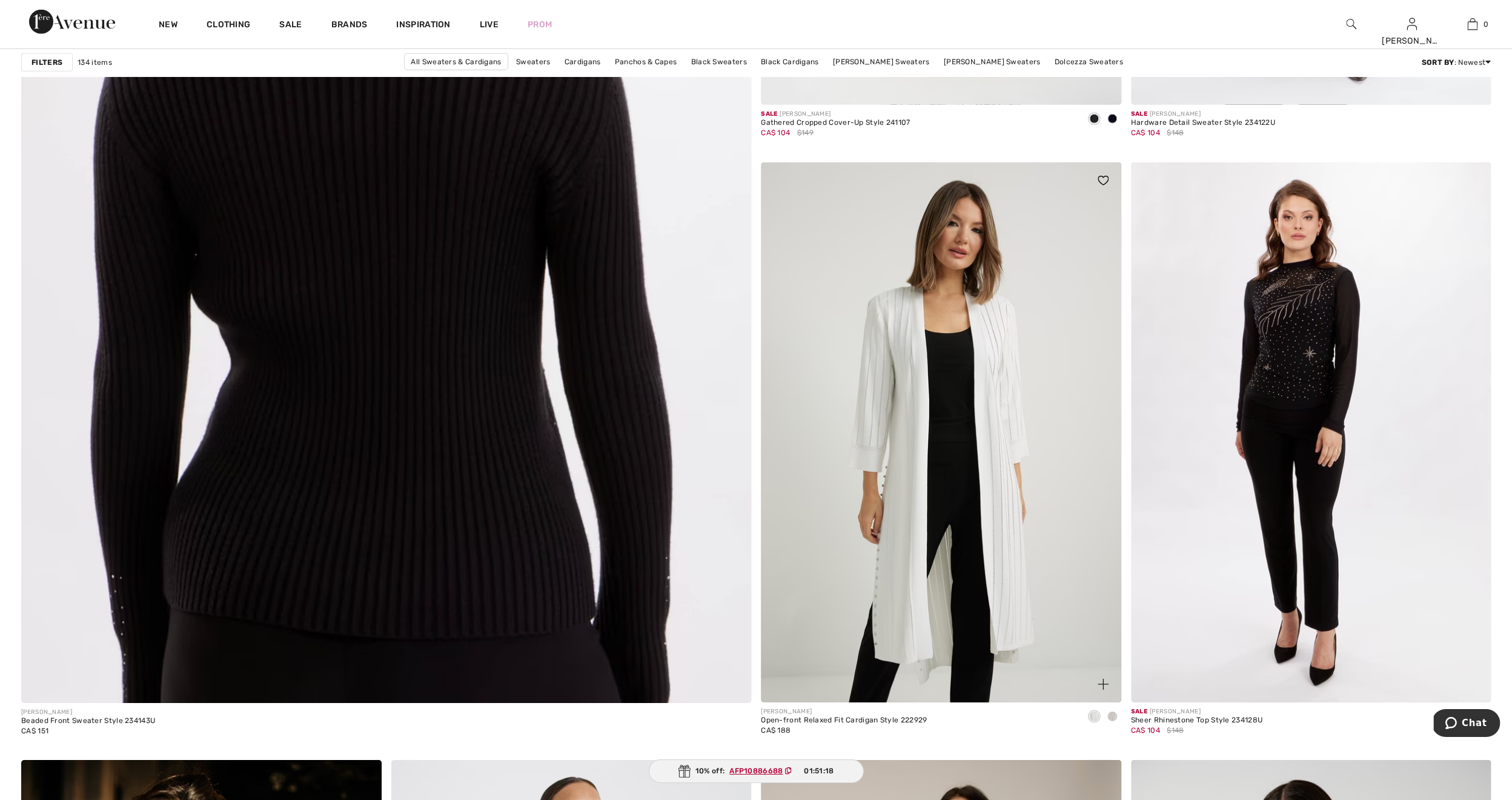
scroll to position [4927, 0]
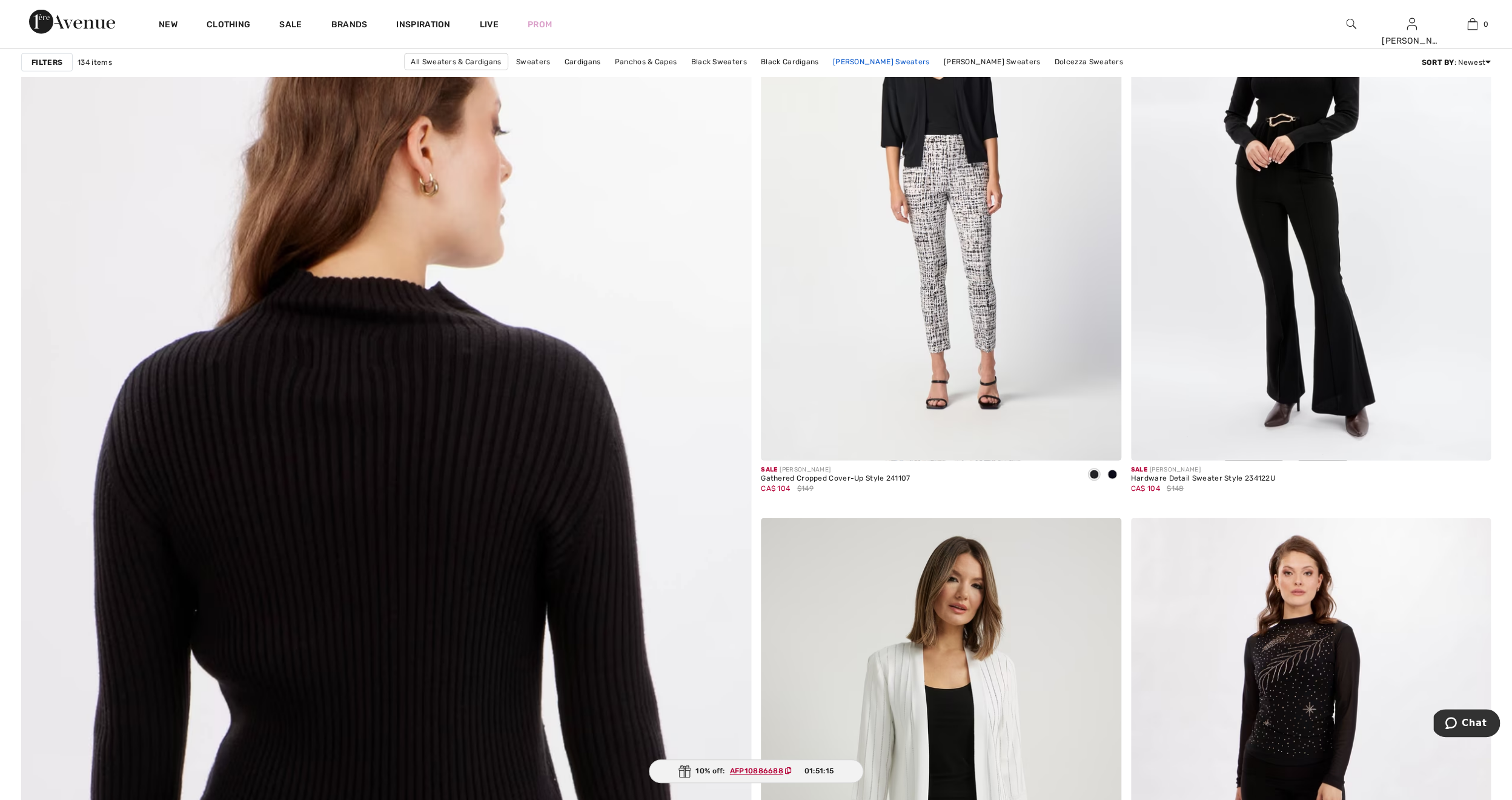
click at [854, 60] on link "[PERSON_NAME] Sweaters" at bounding box center [881, 61] width 109 height 16
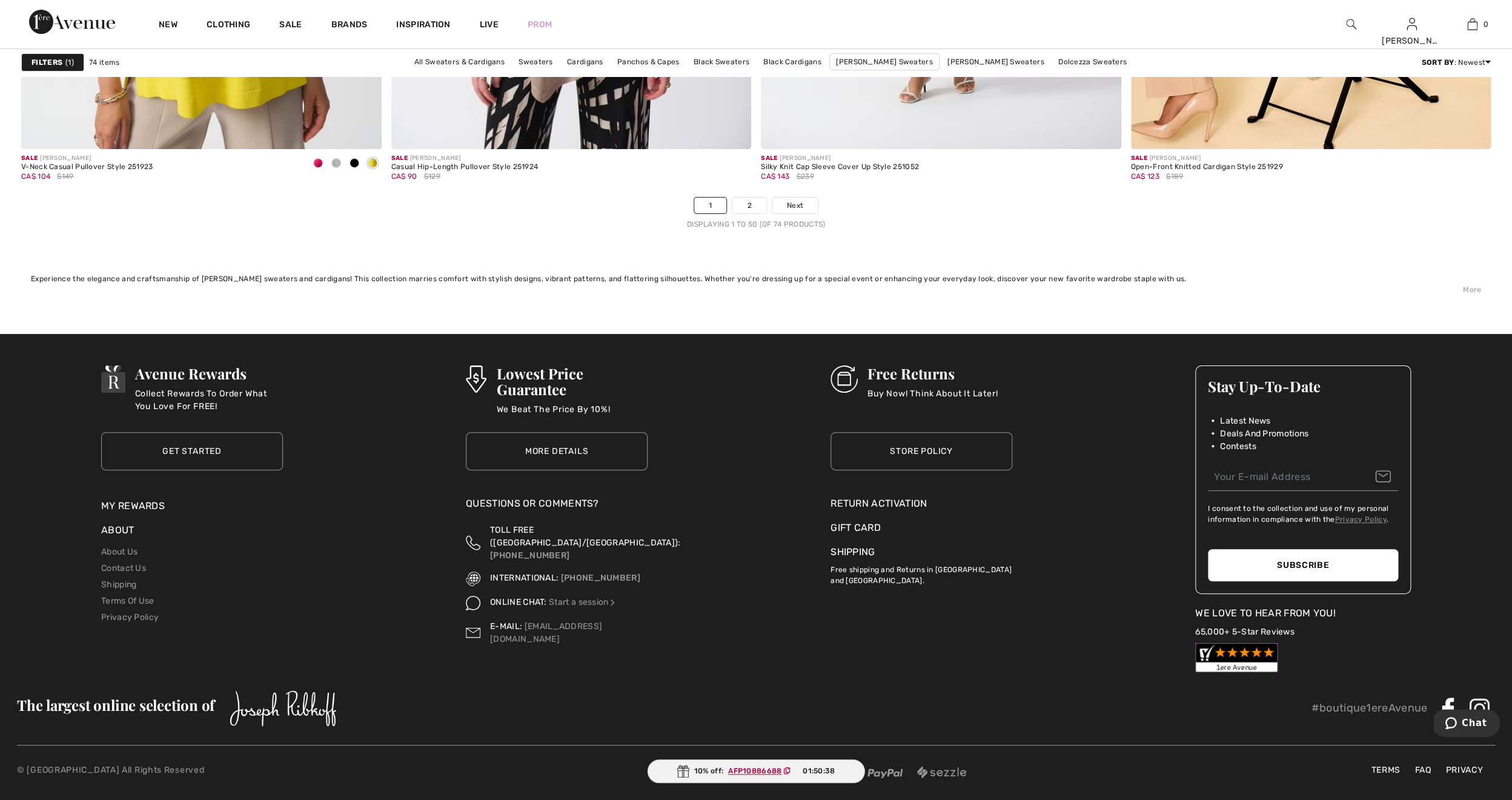
scroll to position [9039, 0]
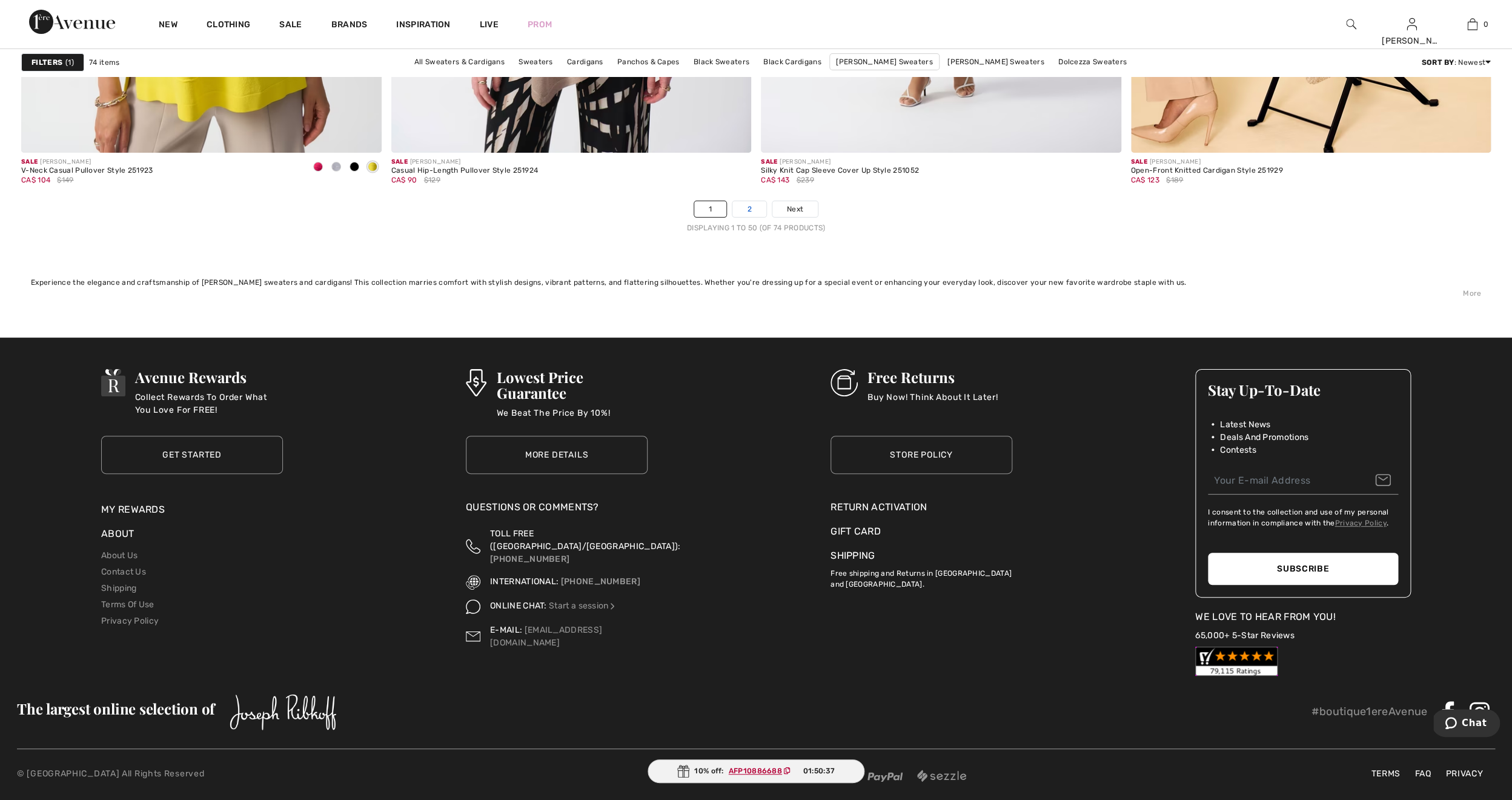
click at [747, 209] on link "2" at bounding box center [749, 209] width 33 height 16
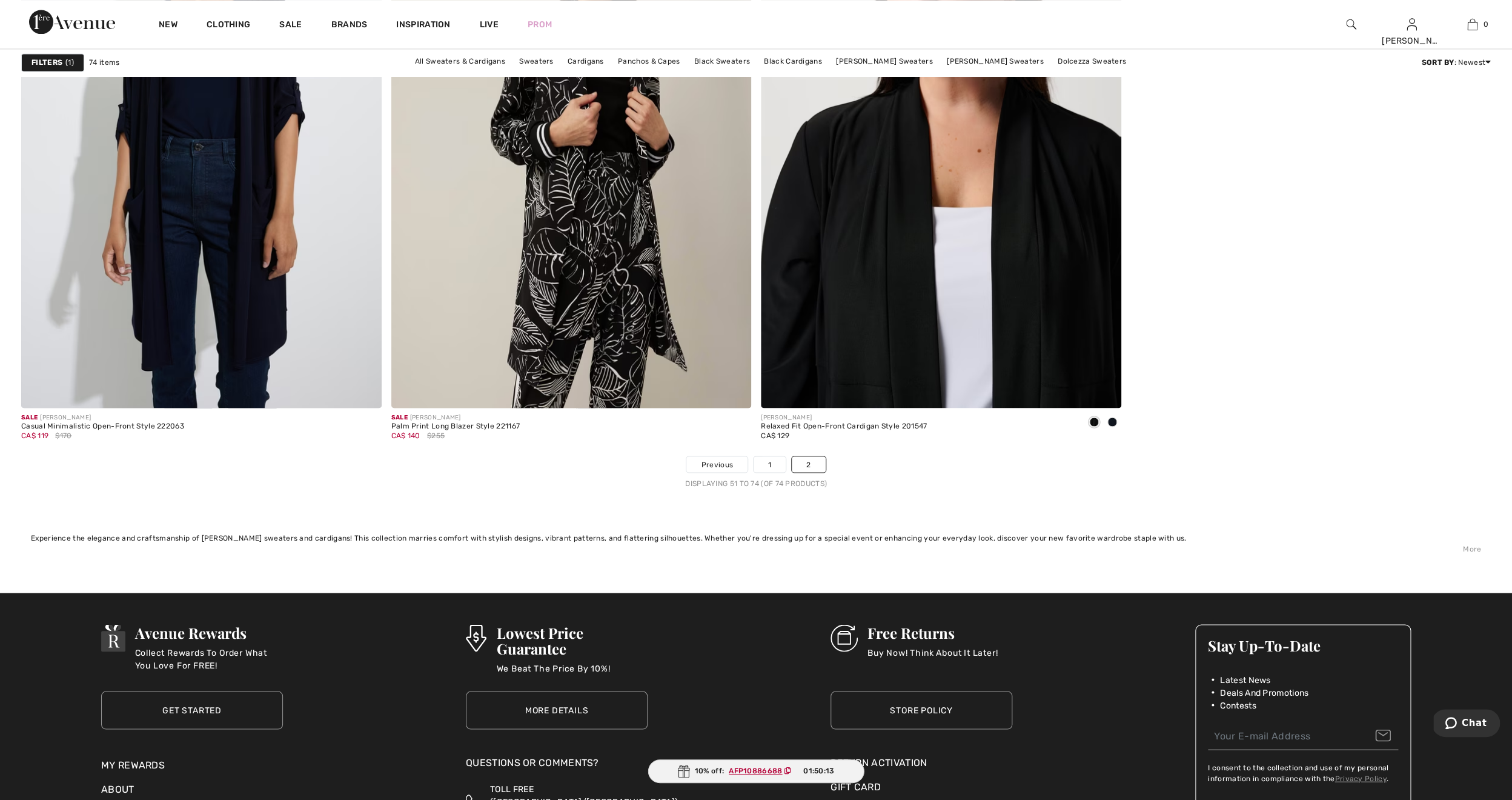
scroll to position [4141, 0]
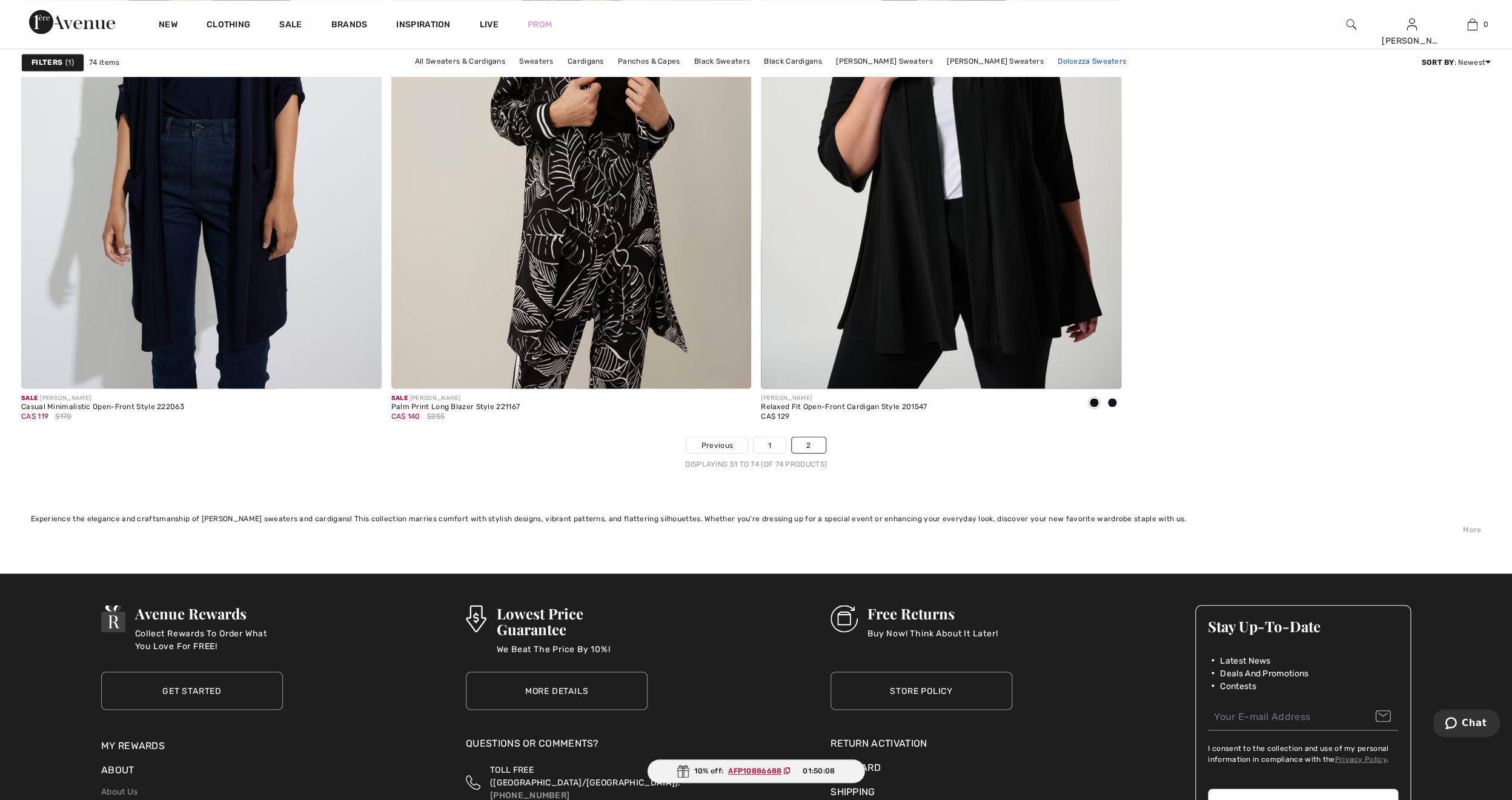
click at [1071, 58] on link "Dolcezza Sweaters" at bounding box center [1092, 61] width 81 height 16
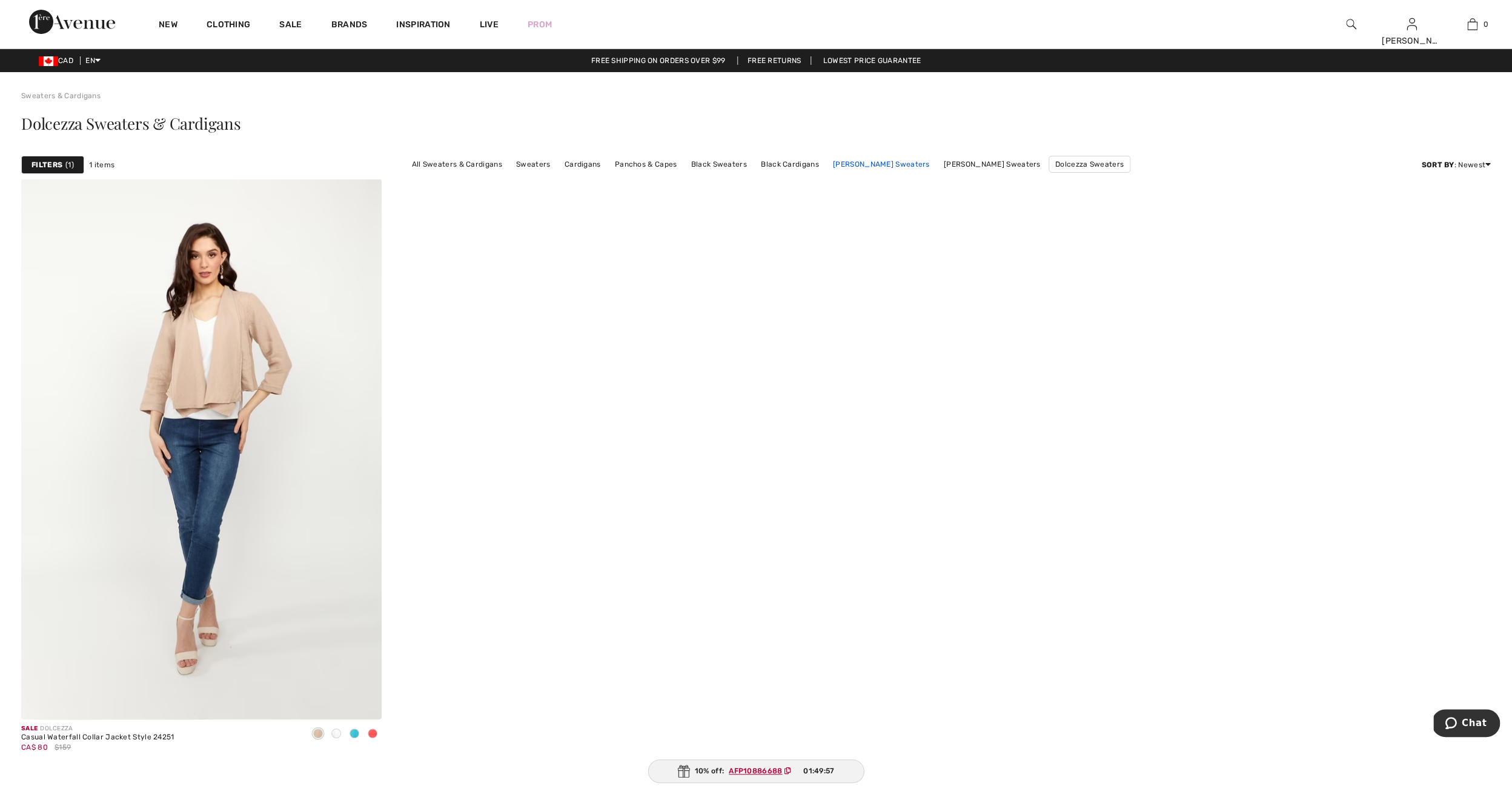
click at [890, 166] on link "[PERSON_NAME] Sweaters" at bounding box center [881, 164] width 109 height 16
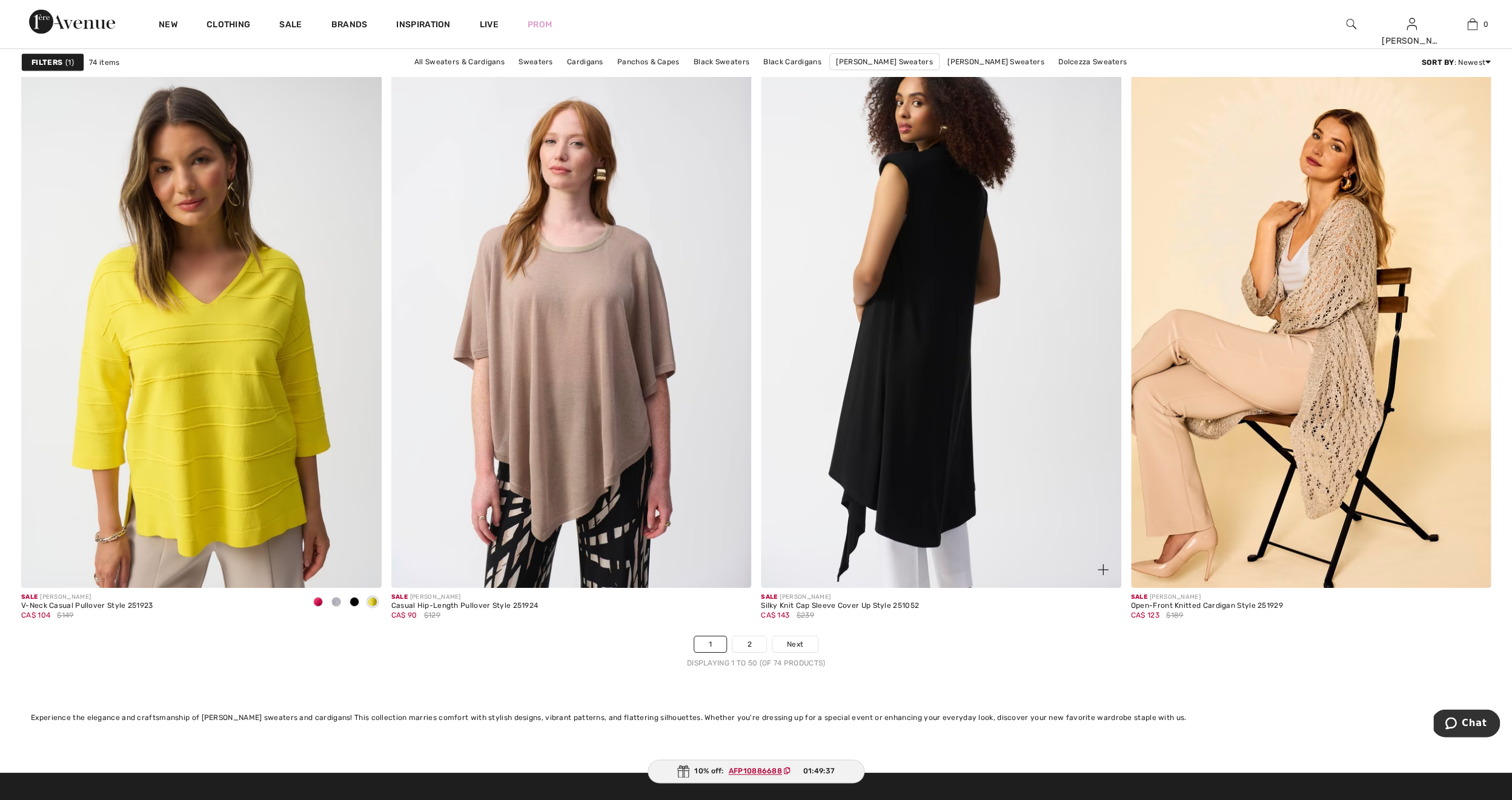
scroll to position [8933, 0]
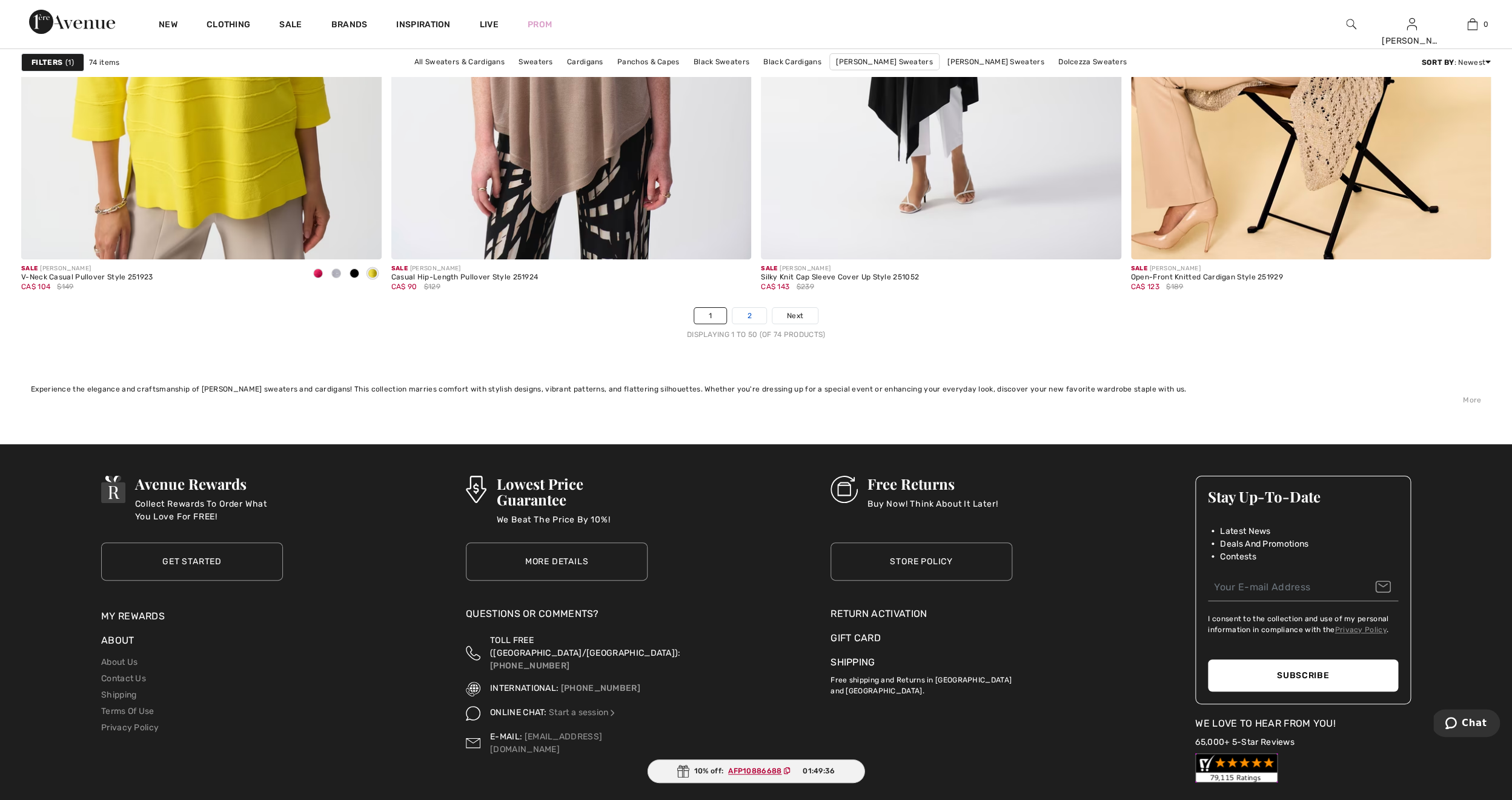
click at [753, 317] on link "2" at bounding box center [749, 316] width 33 height 16
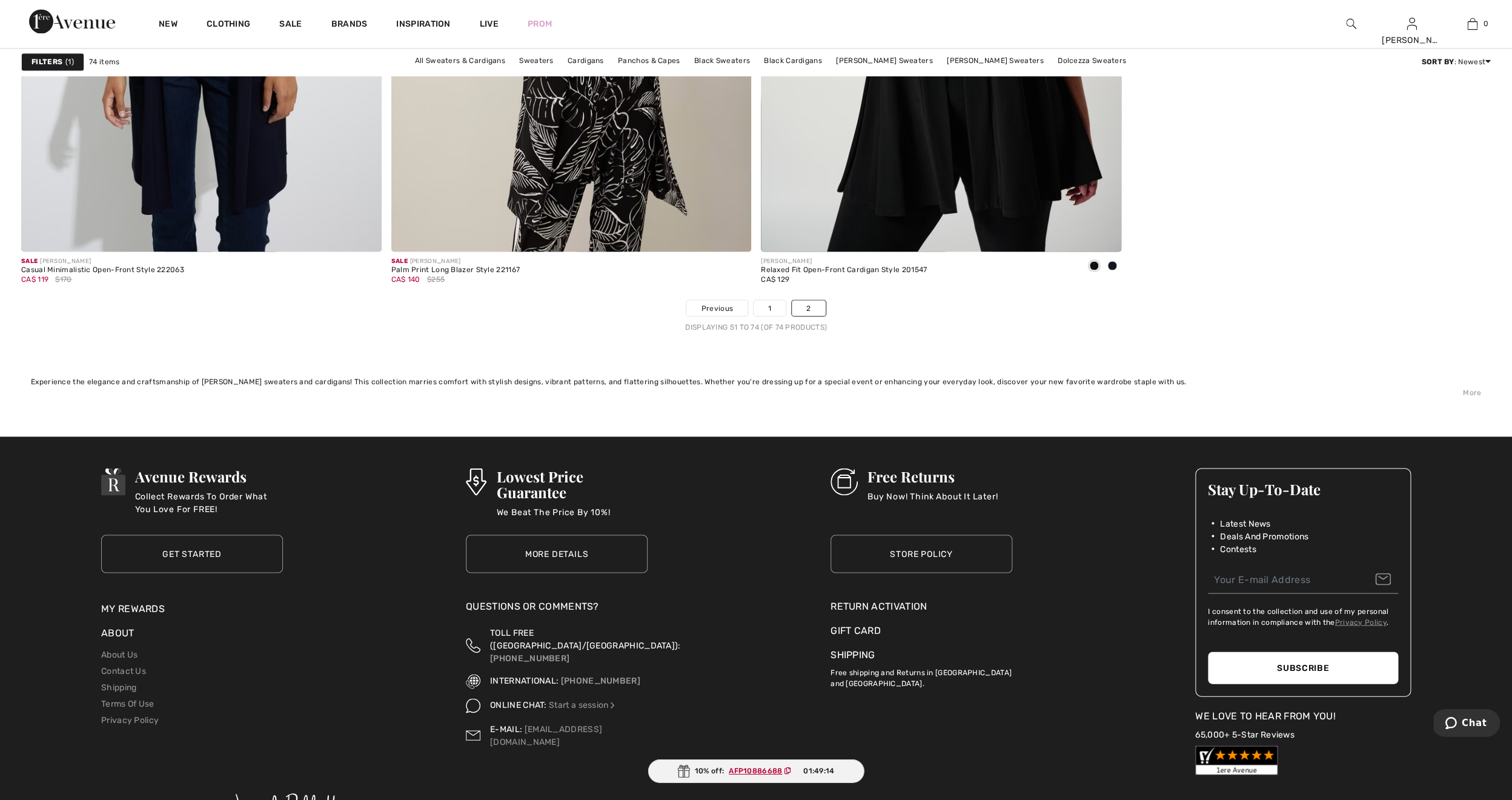
scroll to position [3996, 0]
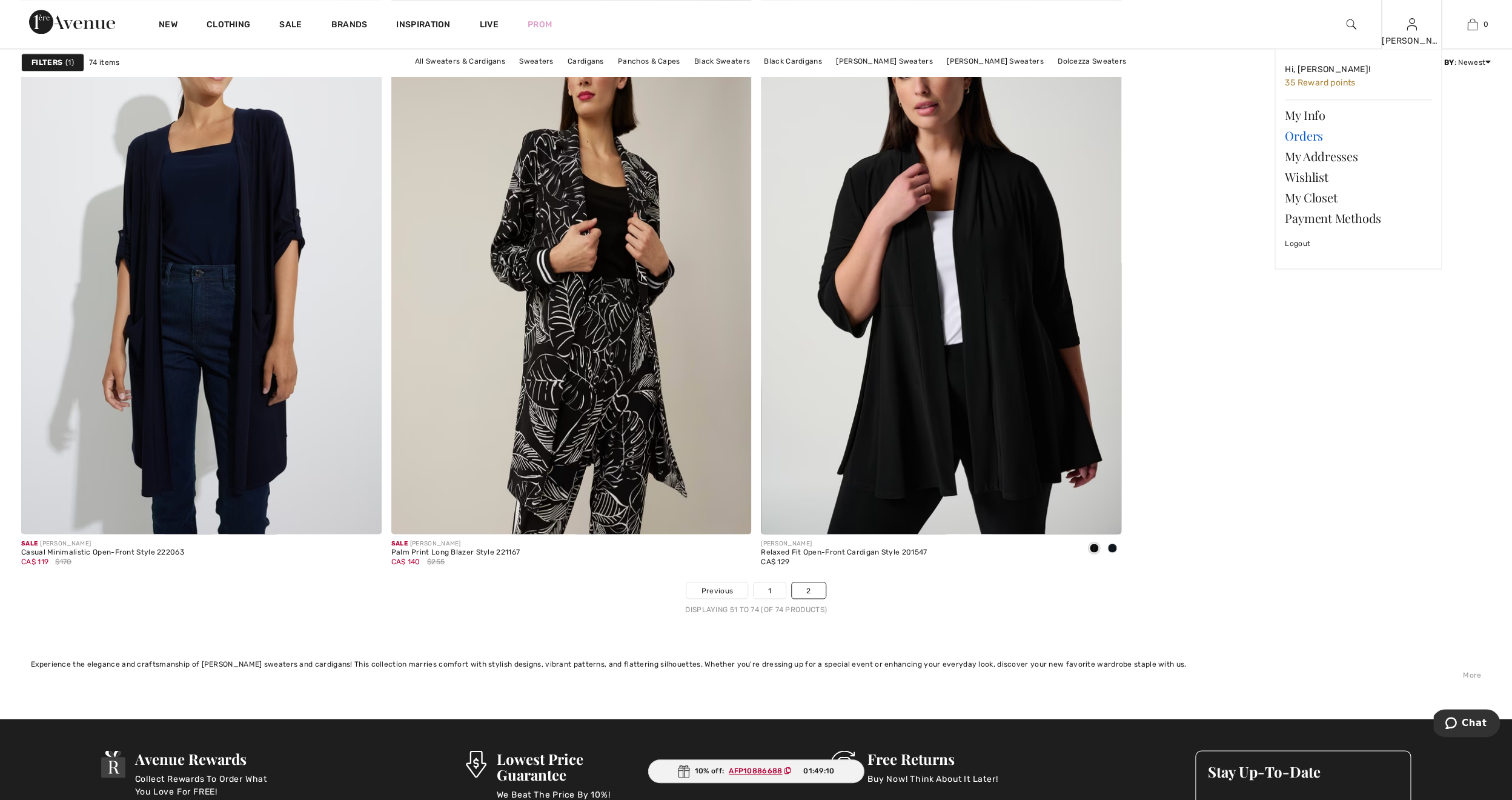
click at [1297, 131] on link "Orders" at bounding box center [1358, 135] width 147 height 21
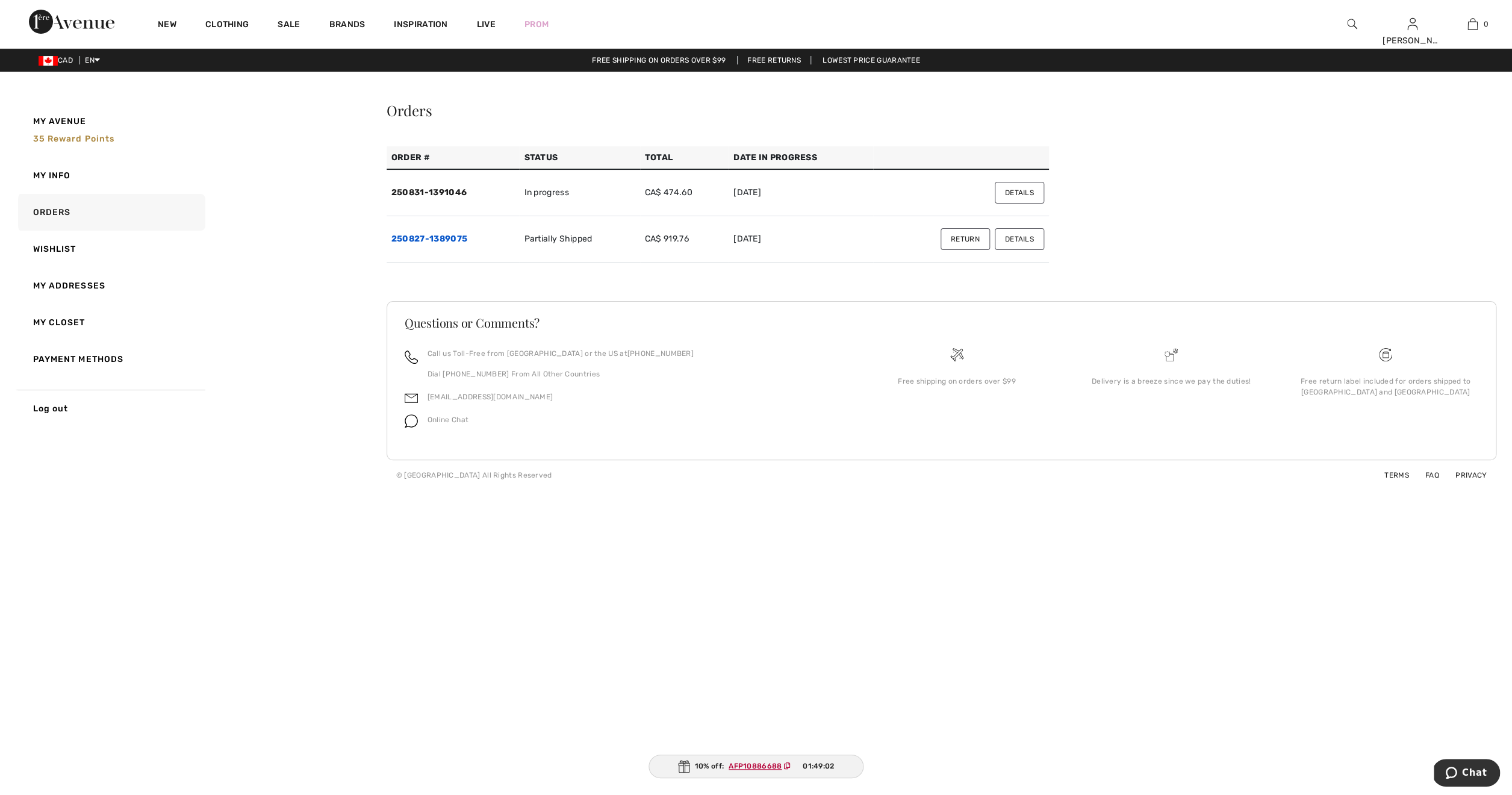
click at [425, 241] on link "250827-1389075" at bounding box center [429, 239] width 76 height 10
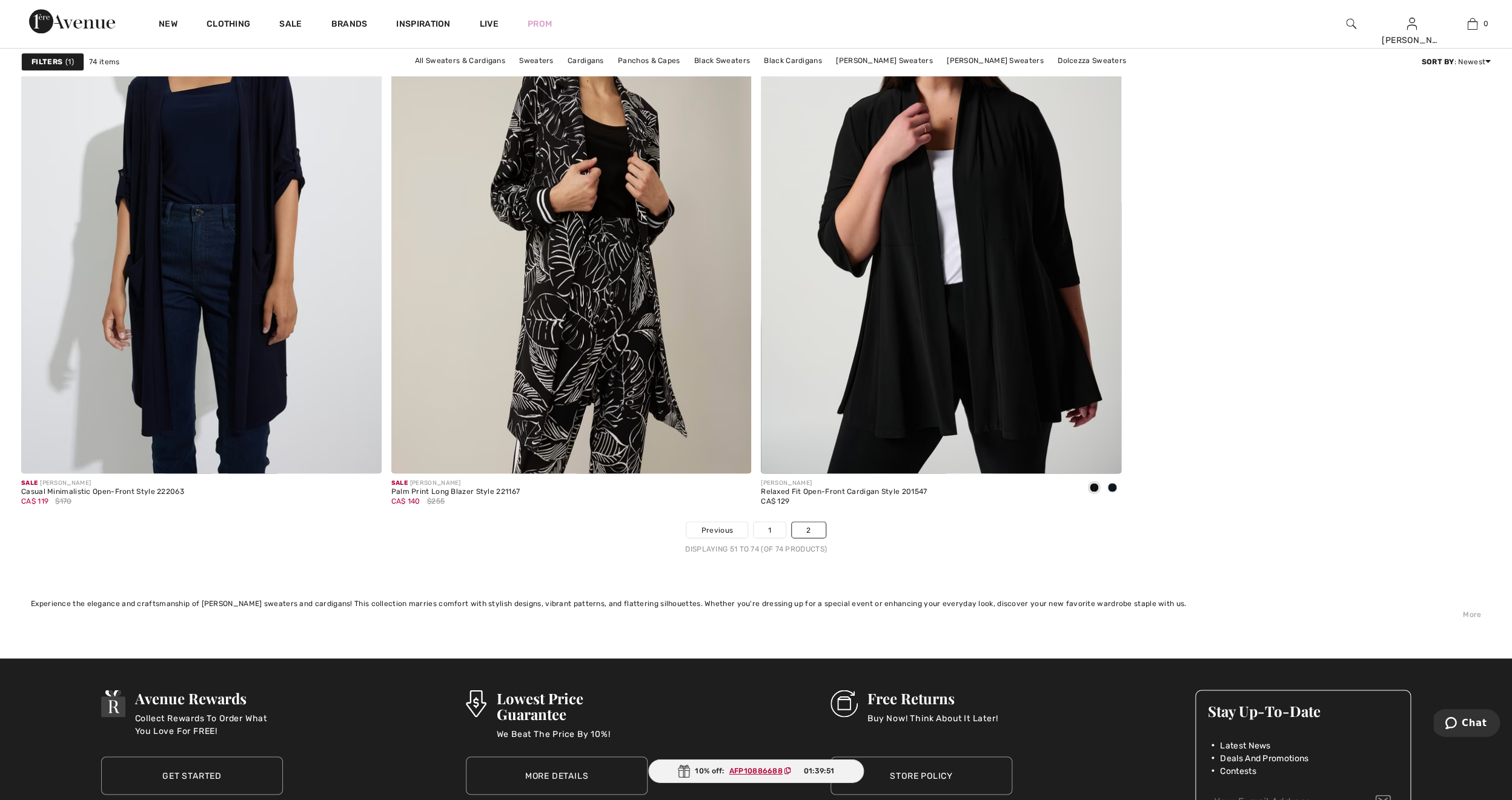
scroll to position [4009, 0]
